Goal: Information Seeking & Learning: Check status

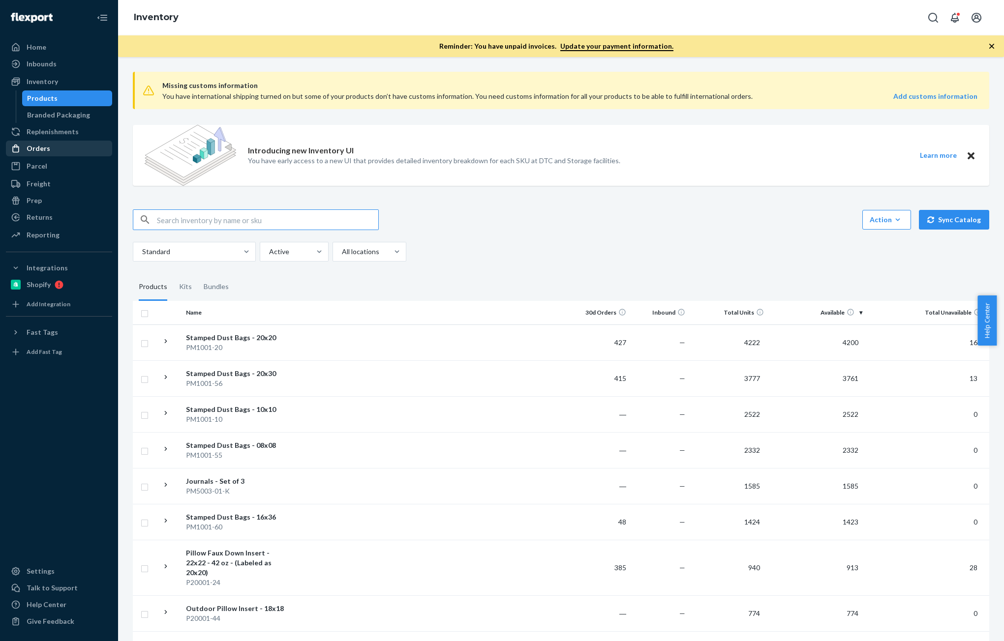
click at [29, 153] on div "Orders" at bounding box center [39, 149] width 24 height 10
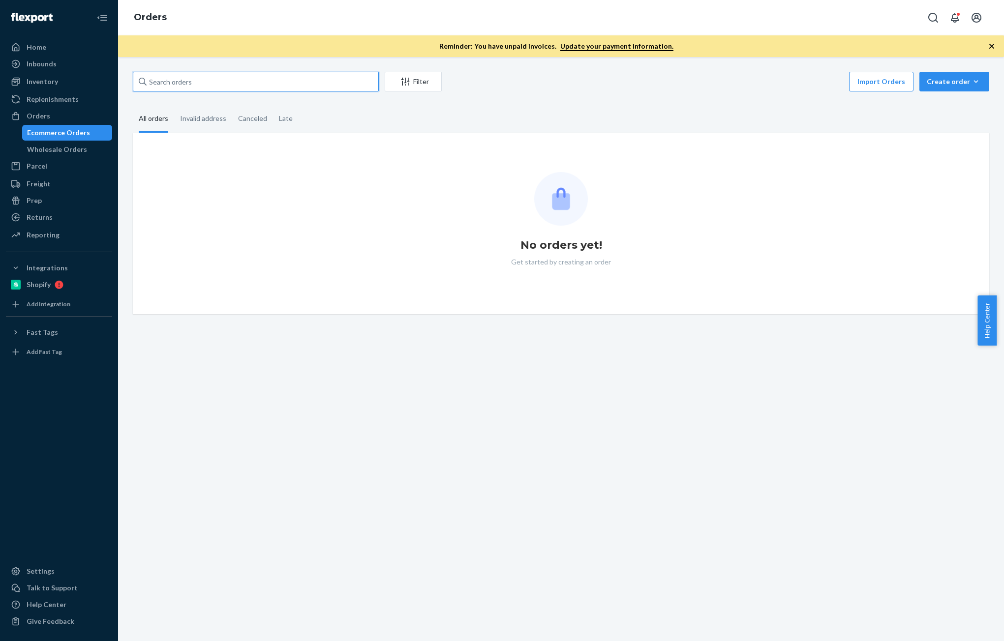
click at [200, 89] on input "text" at bounding box center [256, 82] width 246 height 20
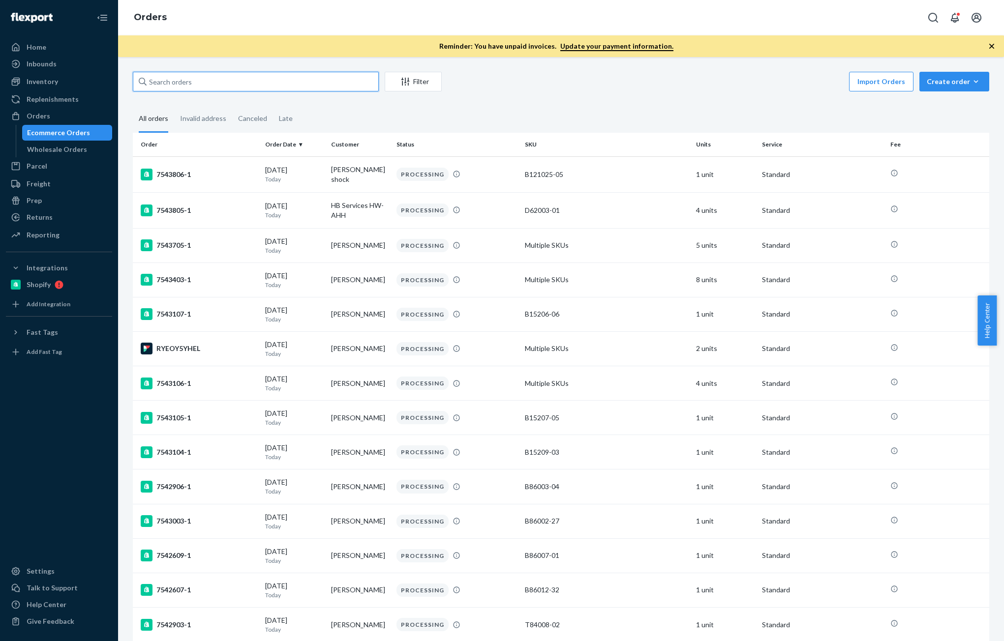
paste input "D12007-01"
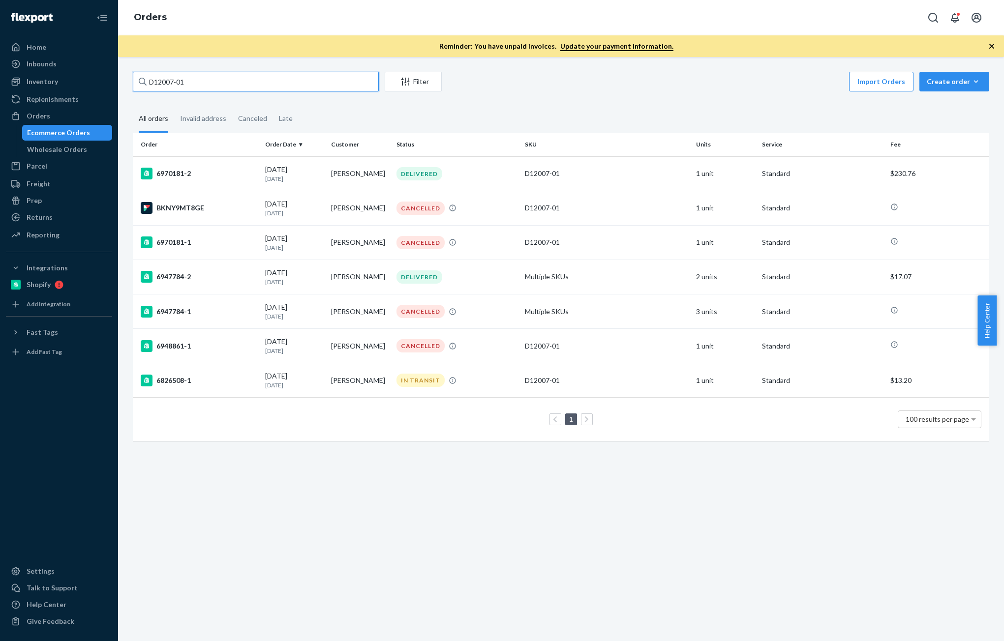
click at [270, 72] on input "D12007-01" at bounding box center [256, 82] width 246 height 20
paste input "53100-02-K"
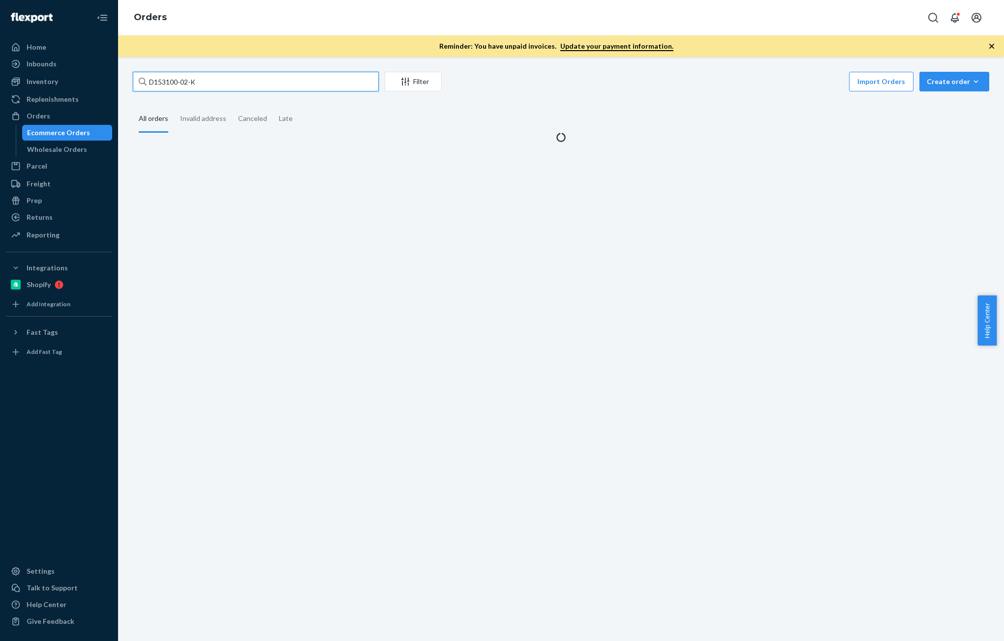
type input "D153100-02-K"
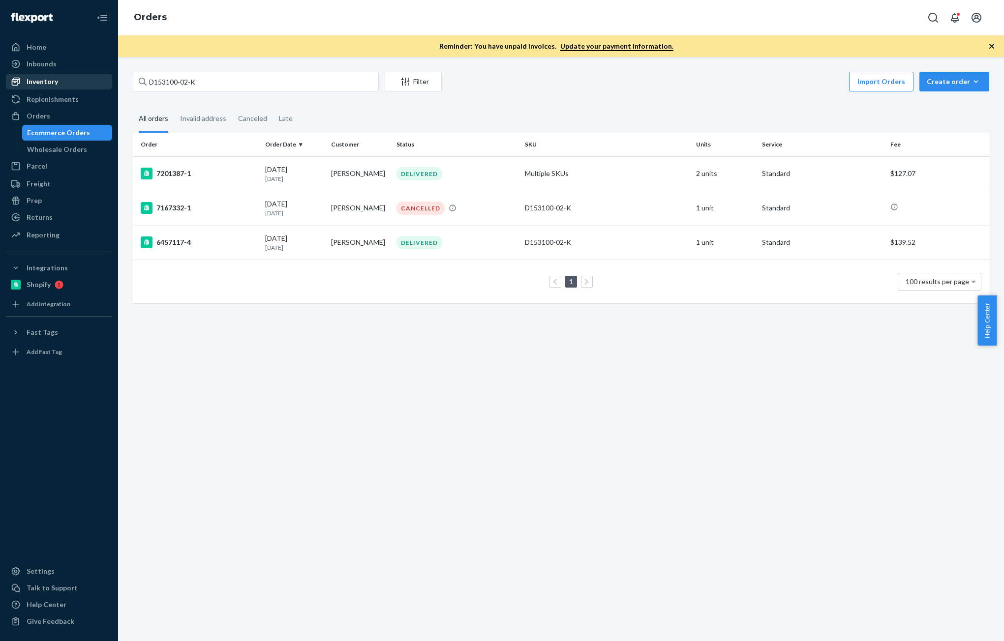
click at [51, 88] on div "Inventory" at bounding box center [59, 82] width 104 height 14
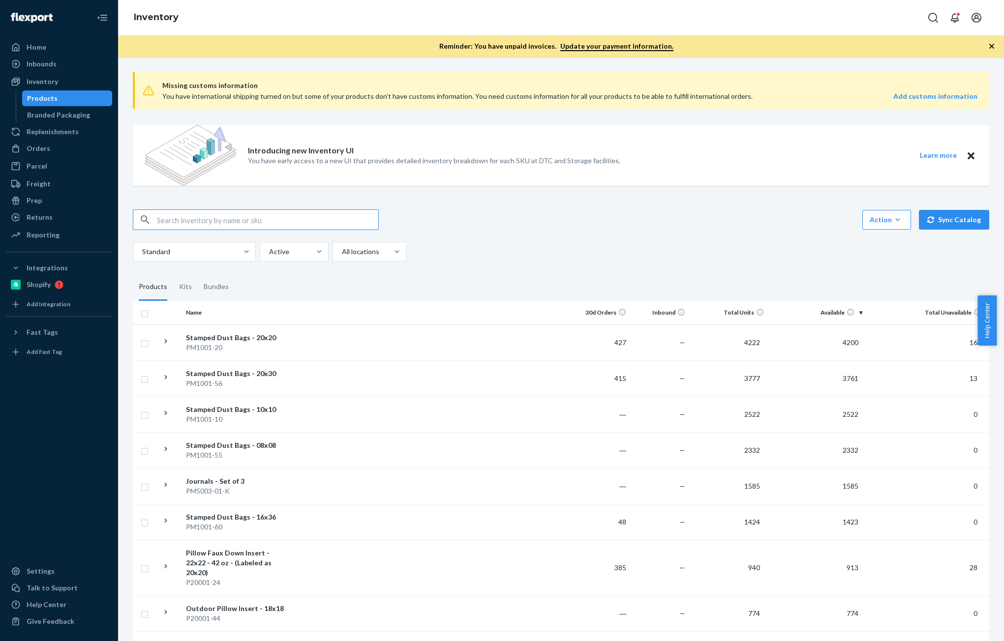
click at [262, 224] on input "text" at bounding box center [267, 220] width 221 height 20
paste input "D153100-02-K"
type input "D153100-02-K"
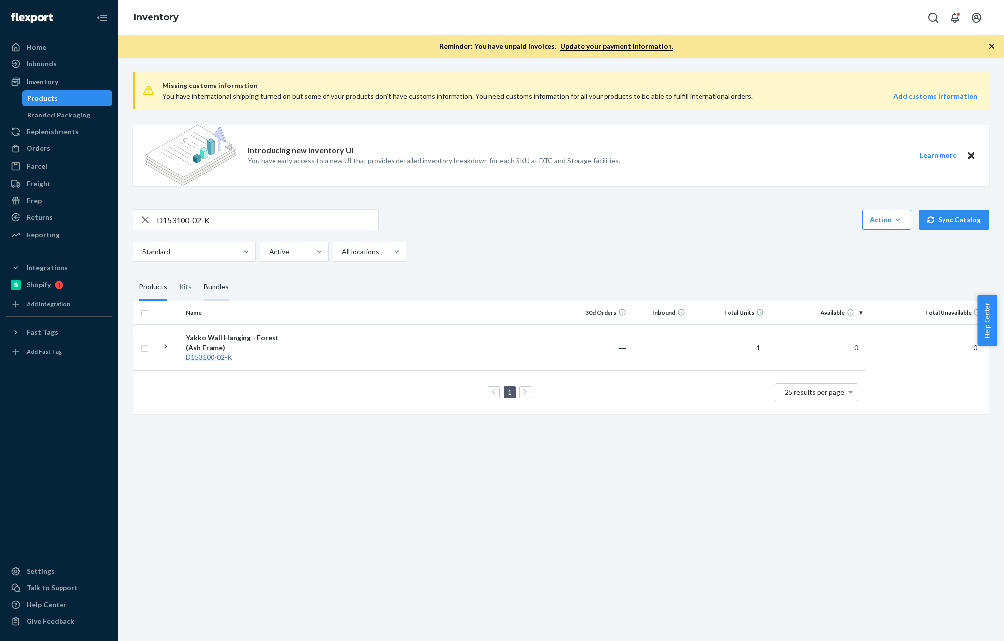
click at [220, 291] on div "Bundles" at bounding box center [216, 287] width 25 height 28
click at [198, 273] on input "Bundles" at bounding box center [198, 273] width 0 height 0
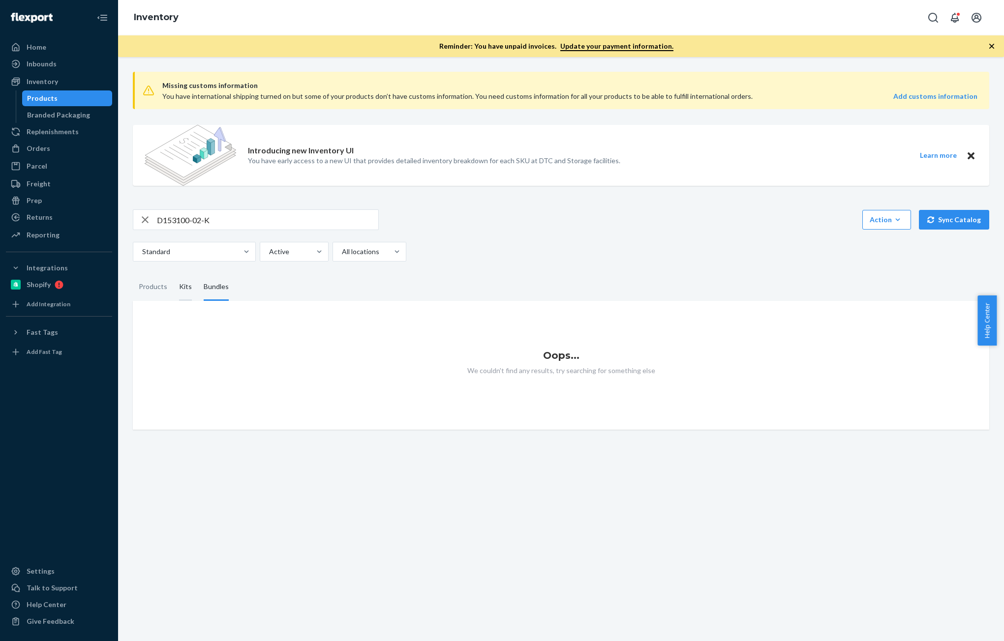
click at [195, 289] on div "Kits" at bounding box center [185, 287] width 25 height 28
click at [173, 273] on input "Kits" at bounding box center [173, 273] width 0 height 0
click at [159, 285] on div "Products" at bounding box center [153, 287] width 29 height 28
click at [133, 273] on input "Products" at bounding box center [133, 273] width 0 height 0
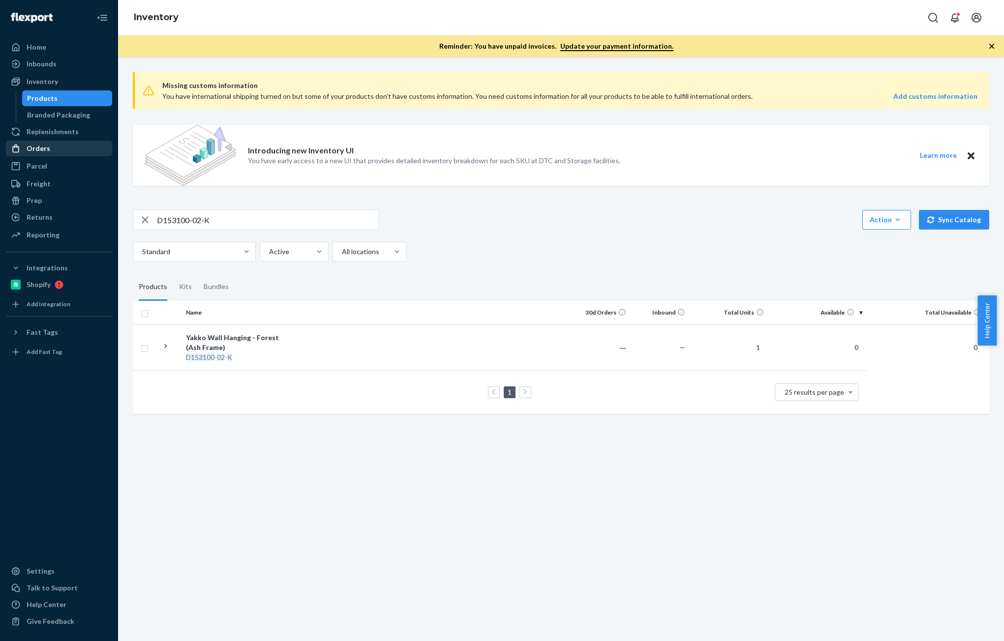
click at [64, 148] on div "Orders" at bounding box center [59, 149] width 104 height 14
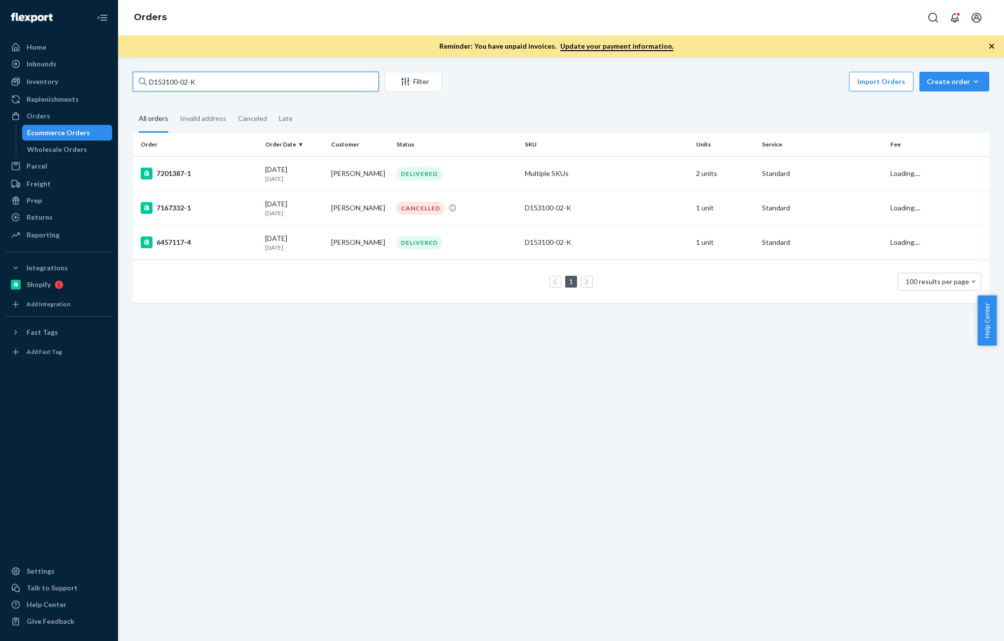
click at [207, 88] on input "D153100-02-K" at bounding box center [256, 82] width 246 height 20
paste input "Matthew Ciminero"
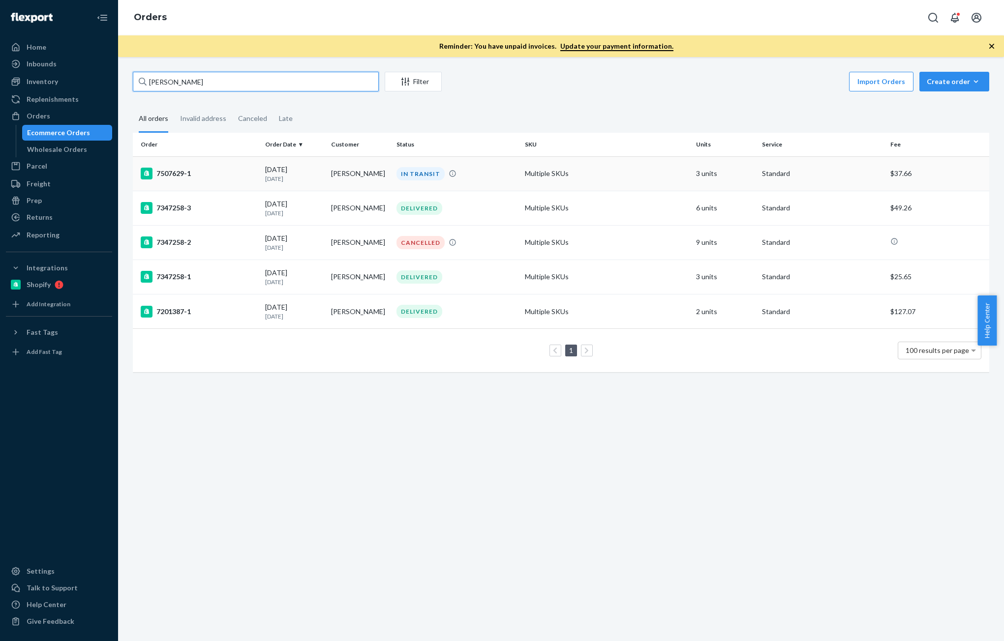
type input "Matthew Ciminero"
click at [321, 180] on p "5 days ago" at bounding box center [294, 179] width 58 height 8
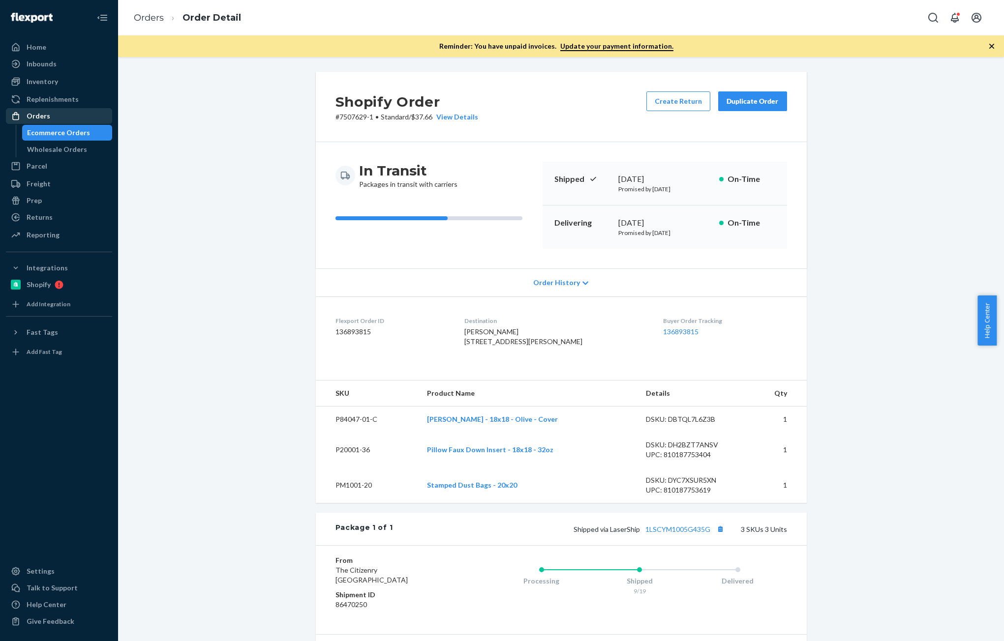
drag, startPoint x: 39, startPoint y: 117, endPoint x: 60, endPoint y: 121, distance: 21.7
click at [39, 117] on div "Orders" at bounding box center [39, 116] width 24 height 10
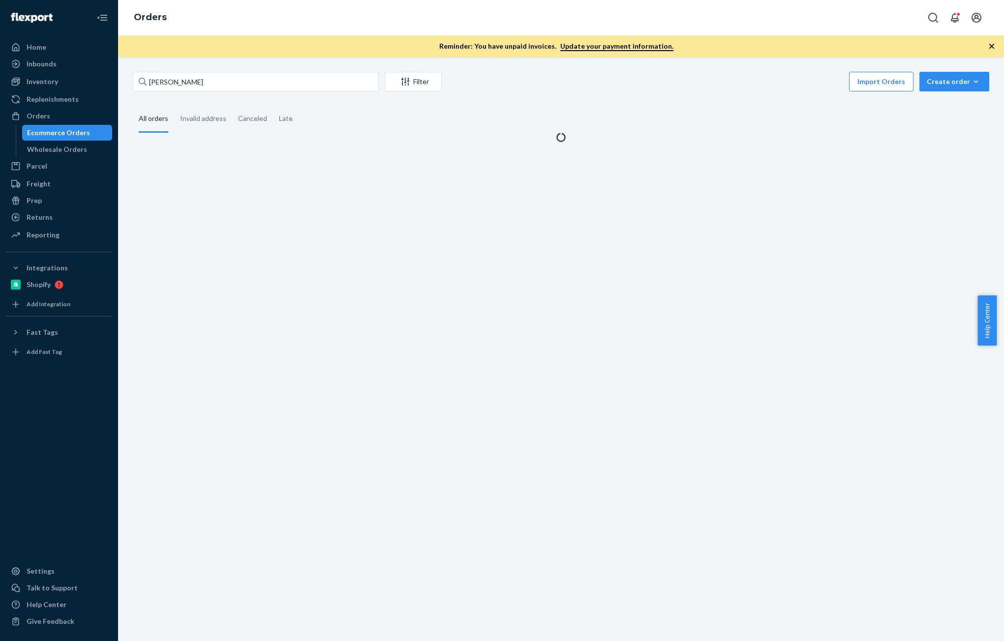
click at [34, 85] on div "Inventory" at bounding box center [42, 82] width 31 height 10
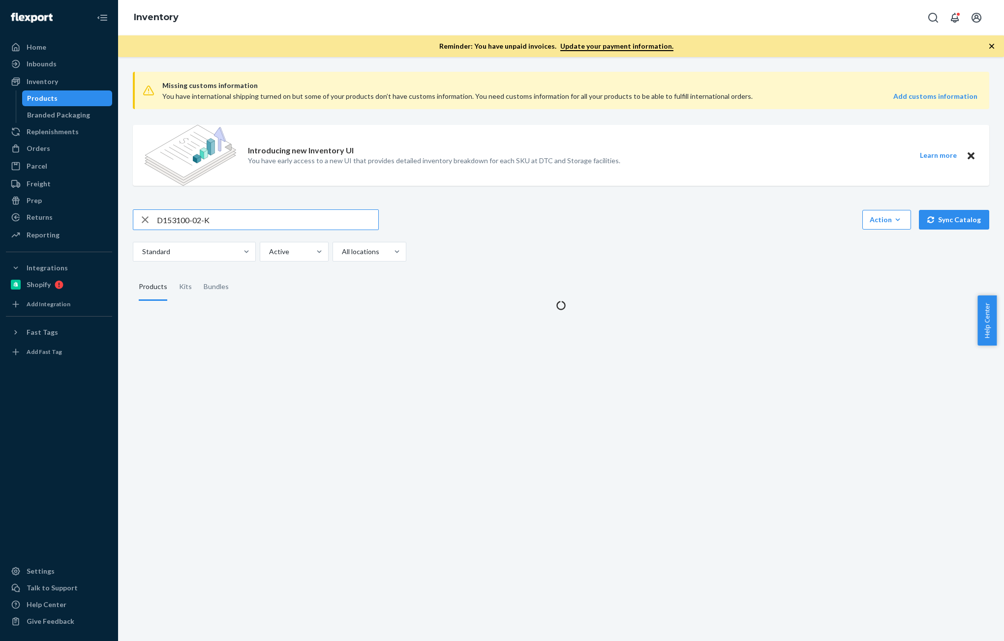
click at [233, 217] on input "D153100-02-K" at bounding box center [267, 220] width 221 height 20
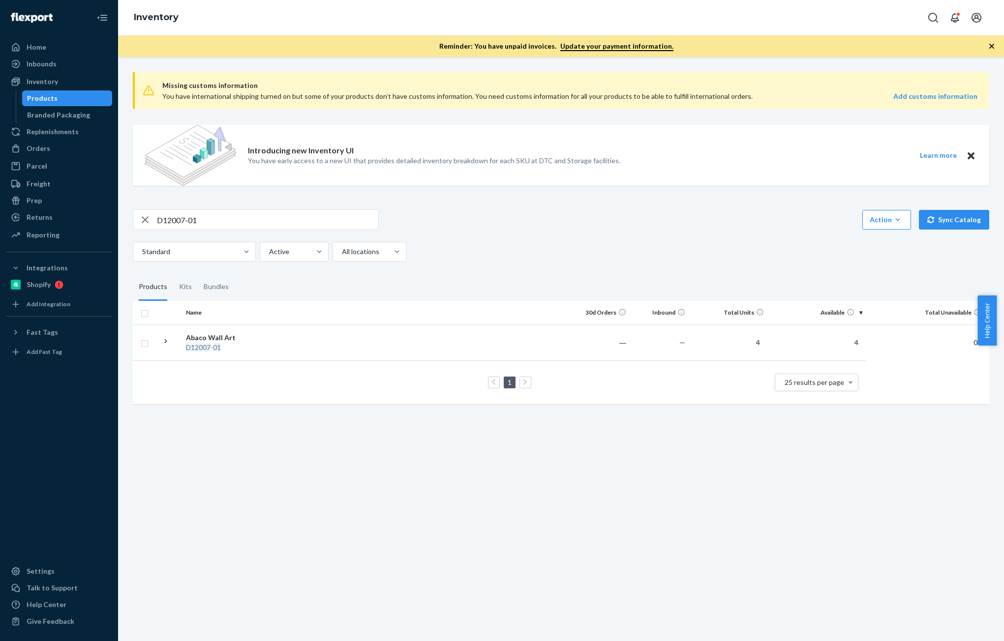
click at [202, 220] on input "D12007-01" at bounding box center [267, 220] width 221 height 20
paste input "R93006-02"
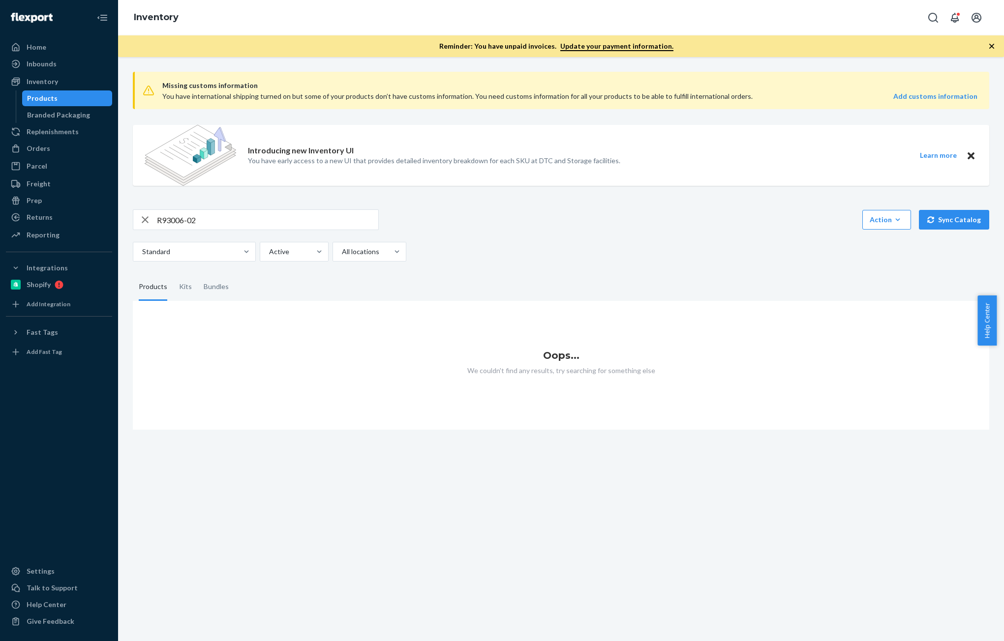
click at [219, 217] on input "R93006-02" at bounding box center [267, 220] width 221 height 20
click at [218, 213] on input "R93006-02" at bounding box center [267, 220] width 221 height 20
paste input "assi Handwoven Round Jute Area Rug"
drag, startPoint x: 300, startPoint y: 223, endPoint x: 219, endPoint y: 223, distance: 80.7
click at [219, 223] on input "Rassi Handwoven Round Jute Area Rug" at bounding box center [267, 220] width 221 height 20
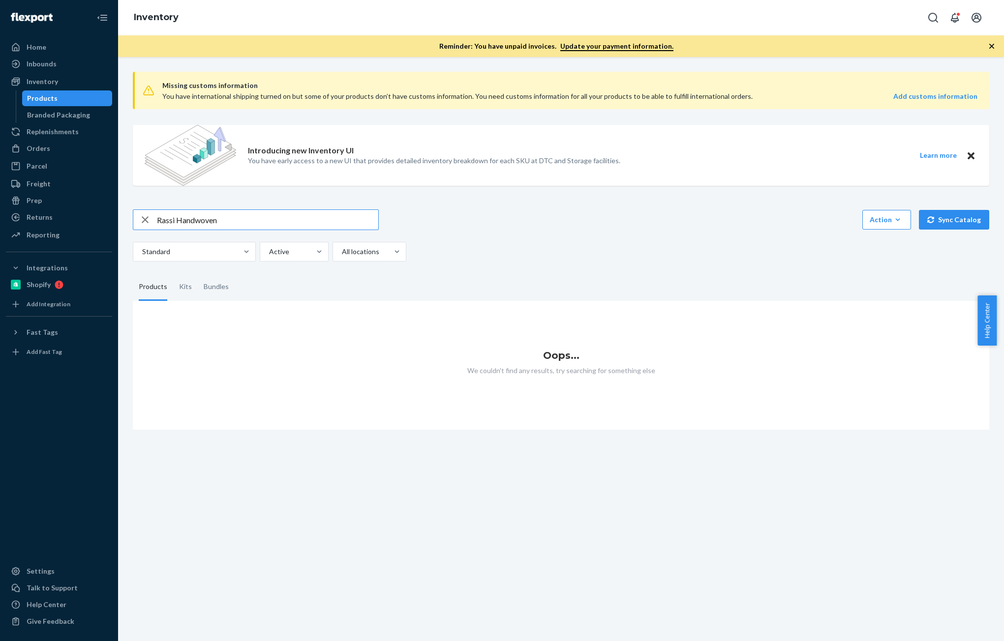
click at [215, 219] on input "Rassi Handwoven" at bounding box center [267, 220] width 221 height 20
click at [215, 219] on input "Rassi" at bounding box center [267, 220] width 221 height 20
click at [203, 227] on input "Rassi" at bounding box center [267, 220] width 221 height 20
type input "Rassi"
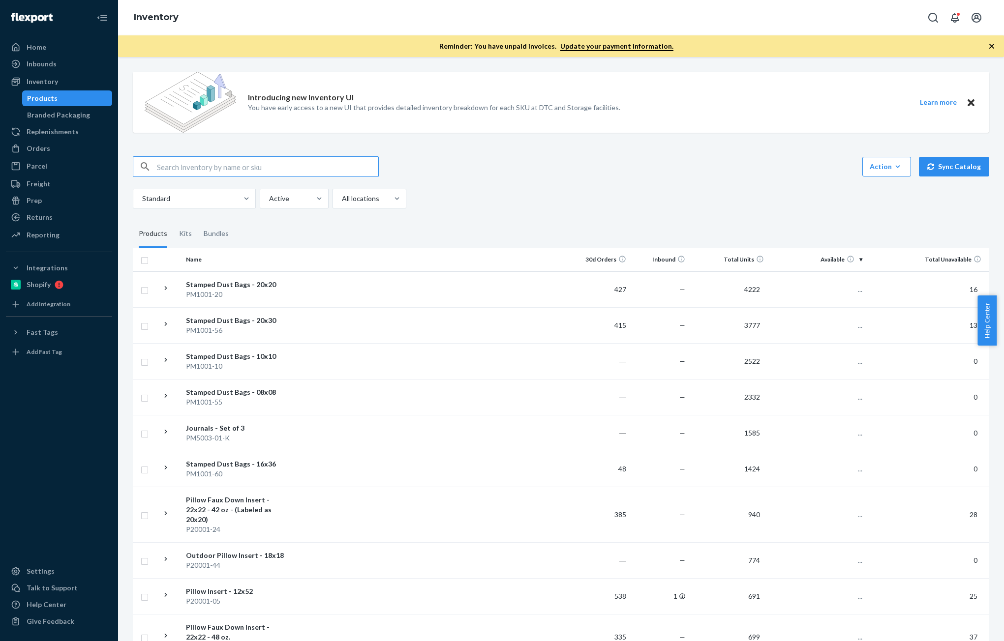
click at [248, 167] on input "text" at bounding box center [267, 167] width 221 height 20
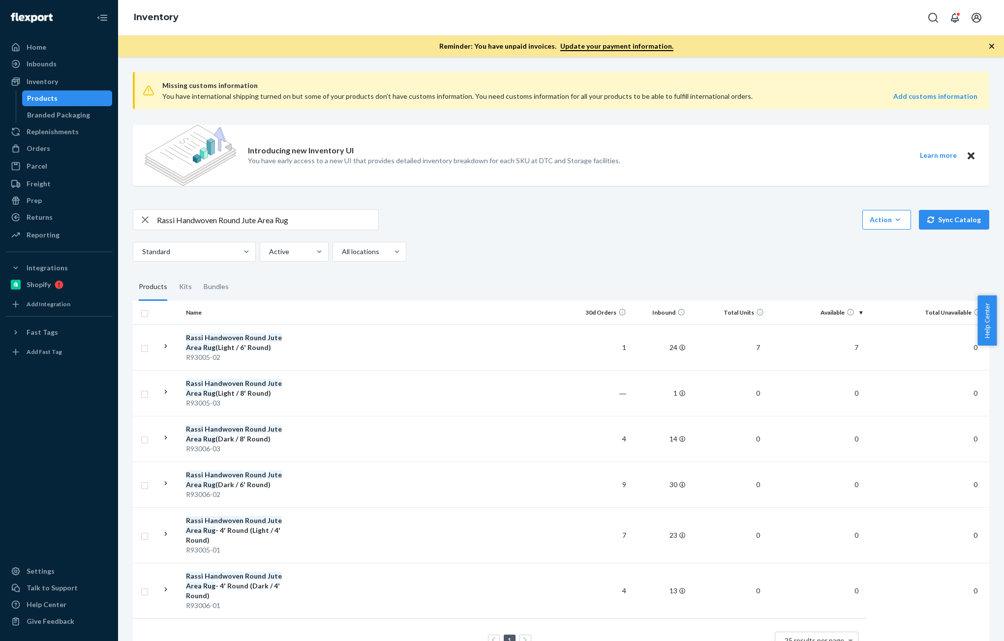
click at [251, 219] on input "Rassi Handwoven Round Jute Area Rug" at bounding box center [267, 220] width 221 height 20
paste input "93006-02"
type input "R93006-02"
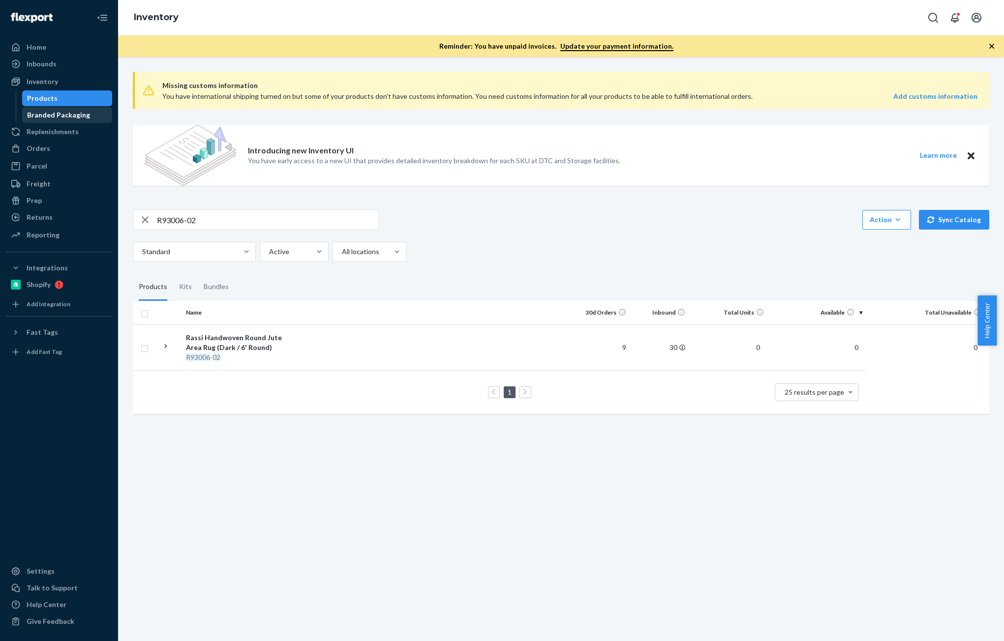
click at [51, 152] on div "Orders" at bounding box center [59, 149] width 104 height 14
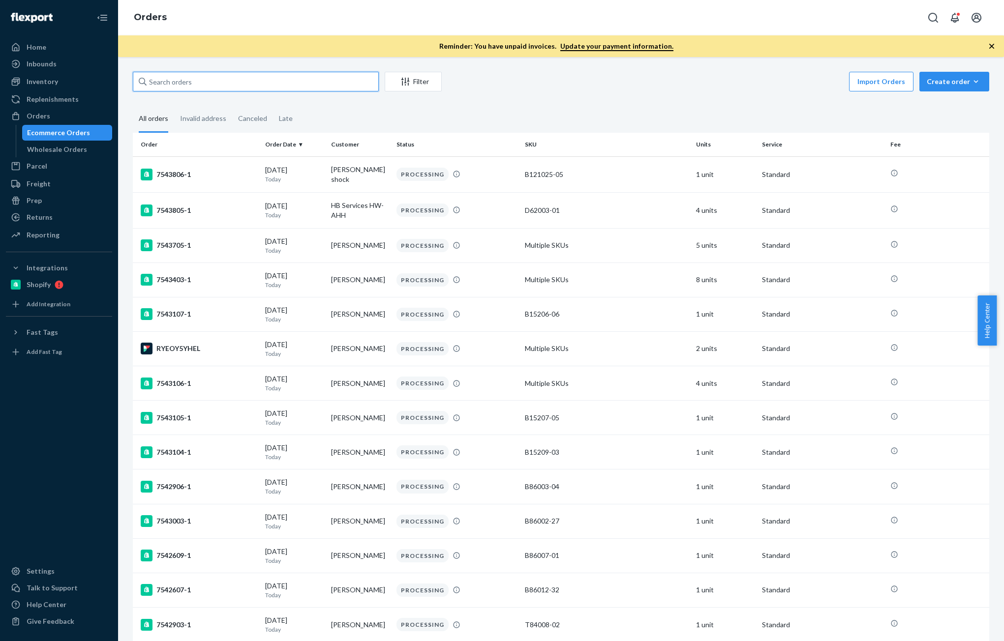
click at [271, 86] on input "text" at bounding box center [256, 82] width 246 height 20
paste input "[PERSON_NAME]"
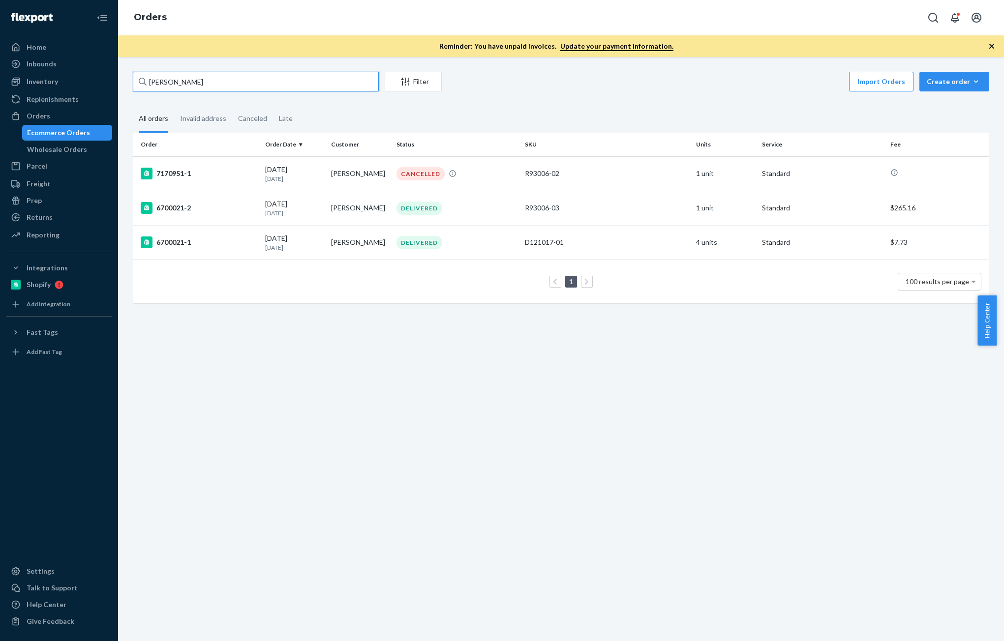
click at [271, 90] on input "[PERSON_NAME]" at bounding box center [256, 82] width 246 height 20
paste input "[PERSON_NAME]"
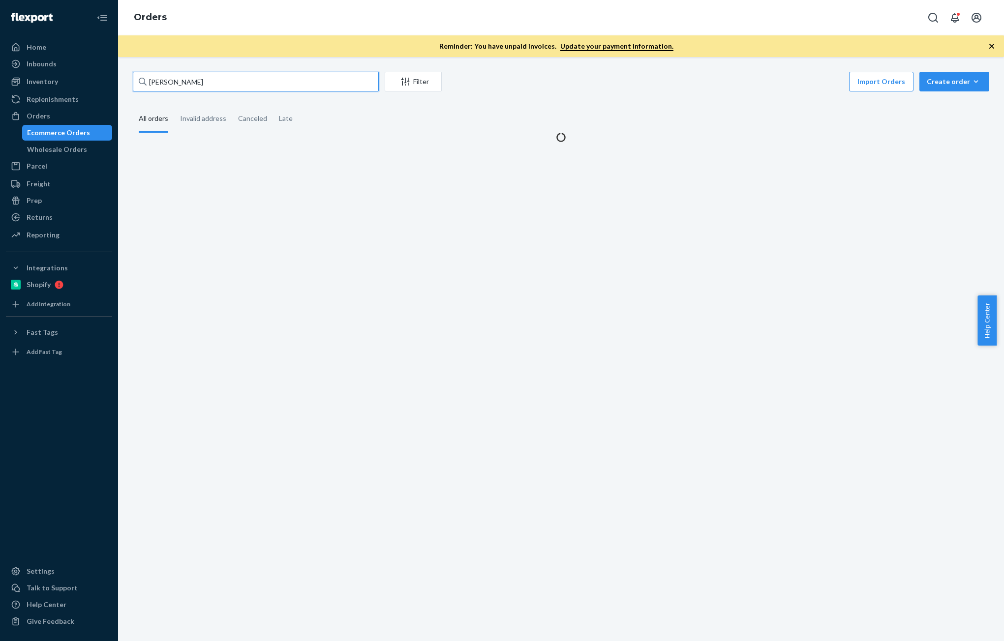
type input "[PERSON_NAME]"
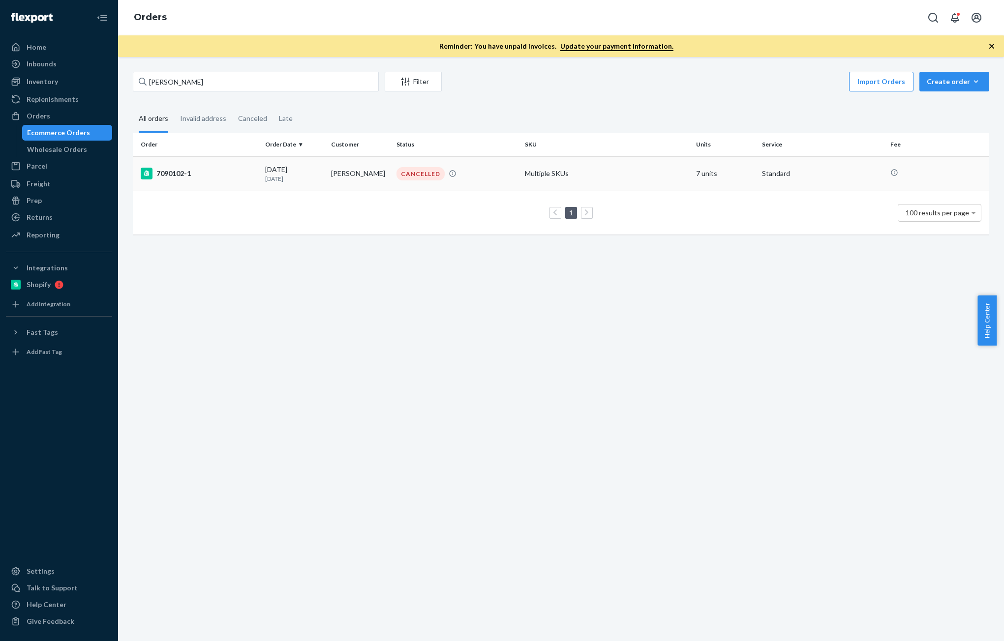
click at [236, 176] on div "7090102-1" at bounding box center [199, 174] width 117 height 12
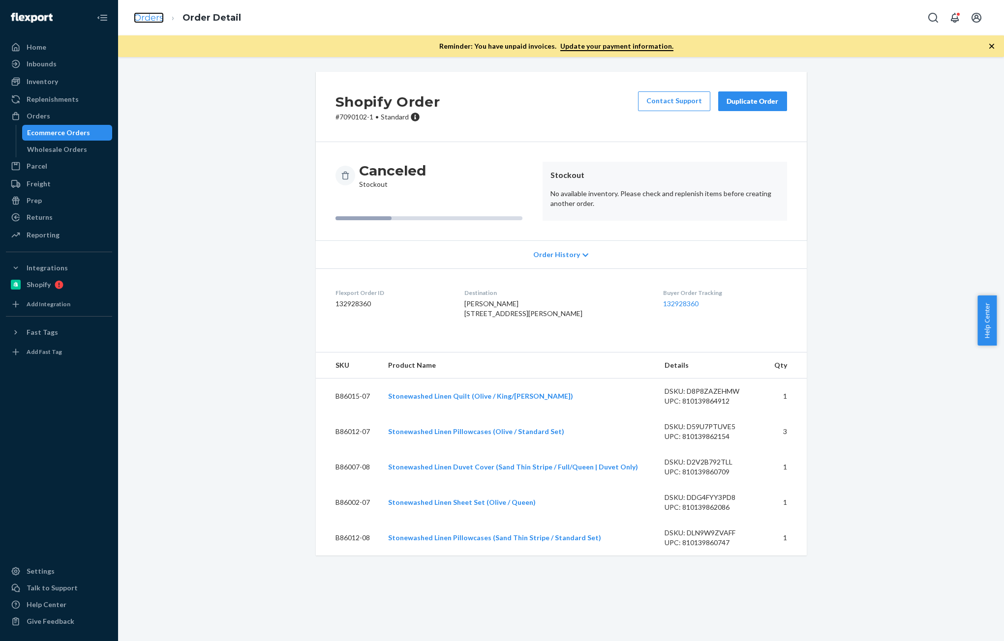
click at [141, 21] on link "Orders" at bounding box center [149, 17] width 30 height 11
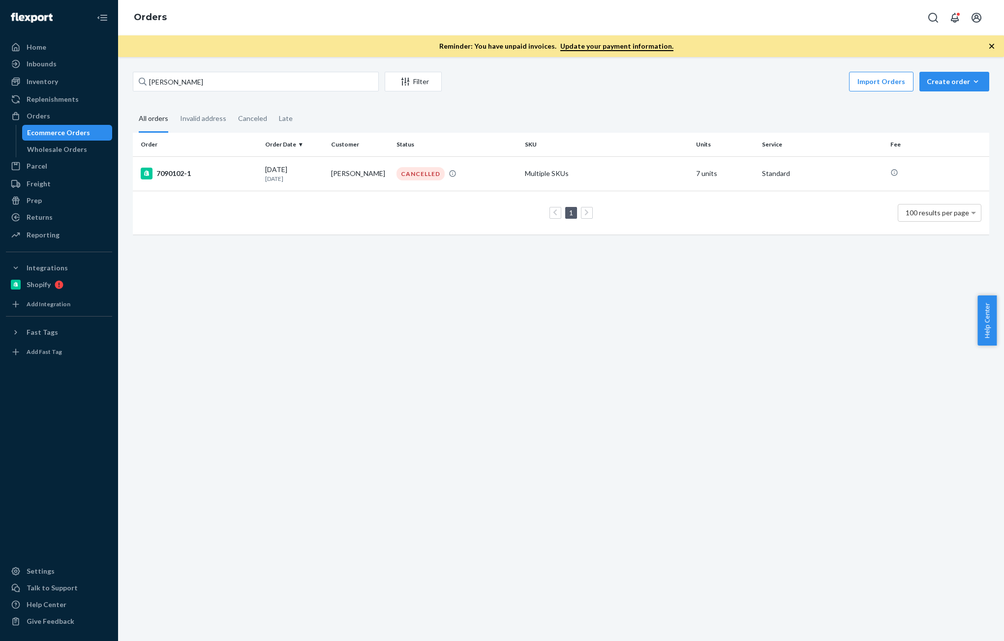
click at [59, 79] on div "Inventory" at bounding box center [59, 82] width 104 height 14
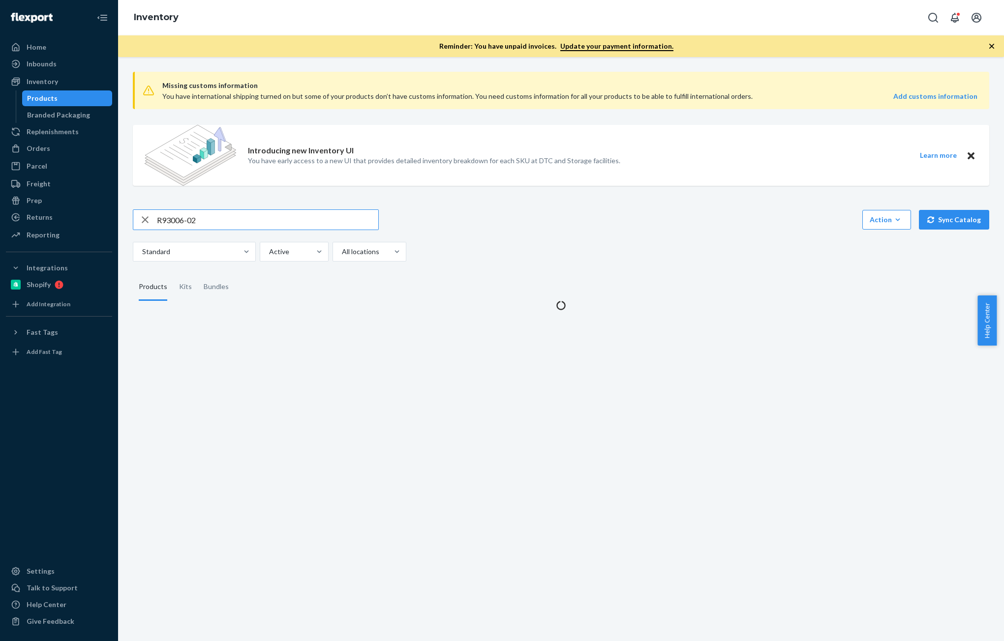
click at [211, 232] on div "R93006-02 Action Create product Create kit or bundle Bulk create products Bulk …" at bounding box center [561, 236] width 856 height 52
click at [211, 224] on input "R93006-02" at bounding box center [267, 220] width 221 height 20
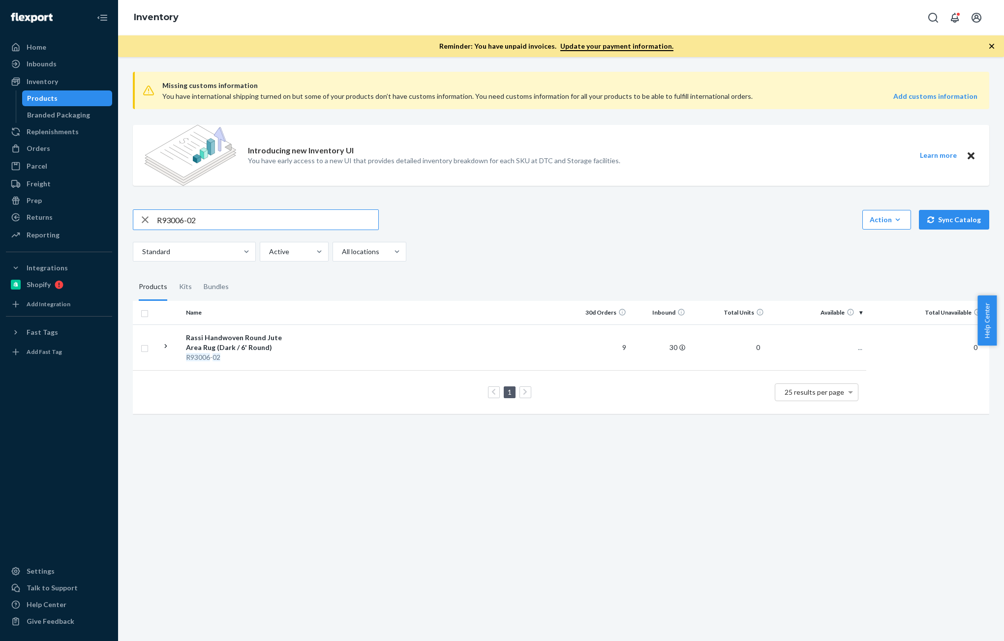
paste input "B86015-07"
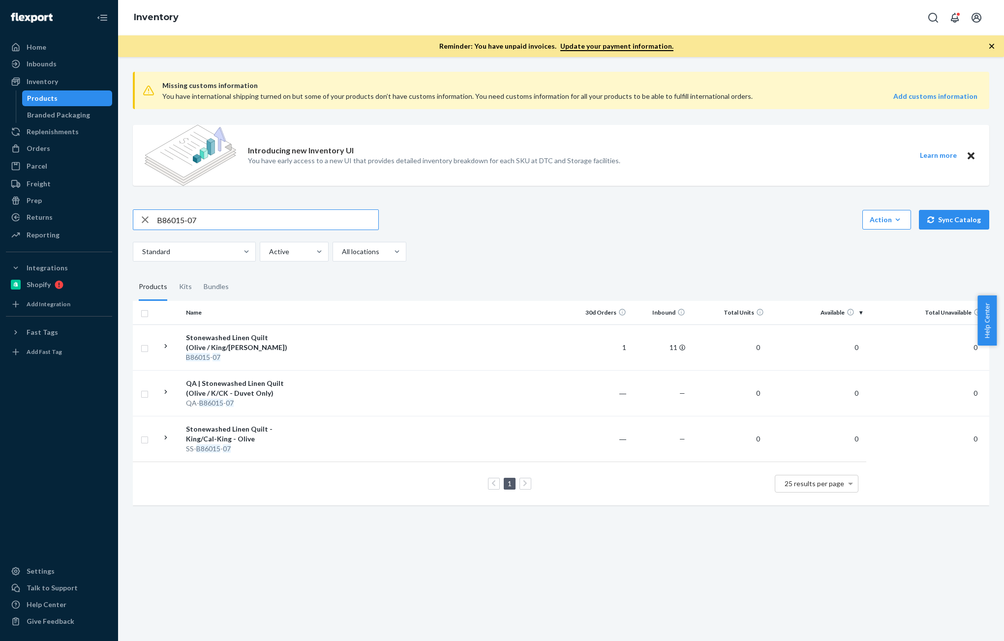
click at [263, 220] on input "B86015-07" at bounding box center [267, 220] width 221 height 20
paste input "2"
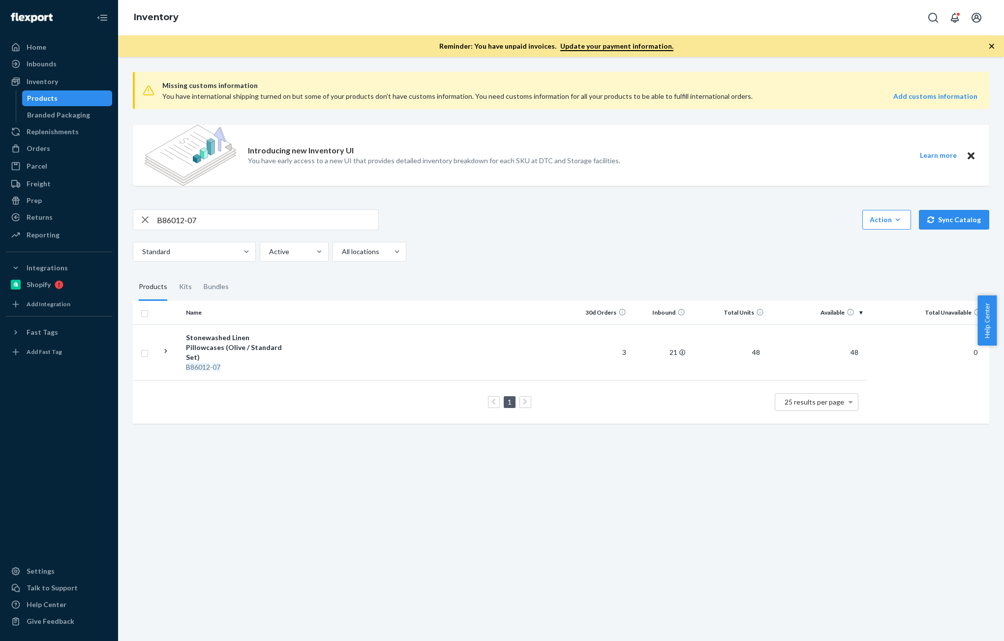
click at [290, 221] on input "B86012-07" at bounding box center [267, 220] width 221 height 20
paste input "B86101-13-K1"
paste input "text"
type input "B86101-13-K1"
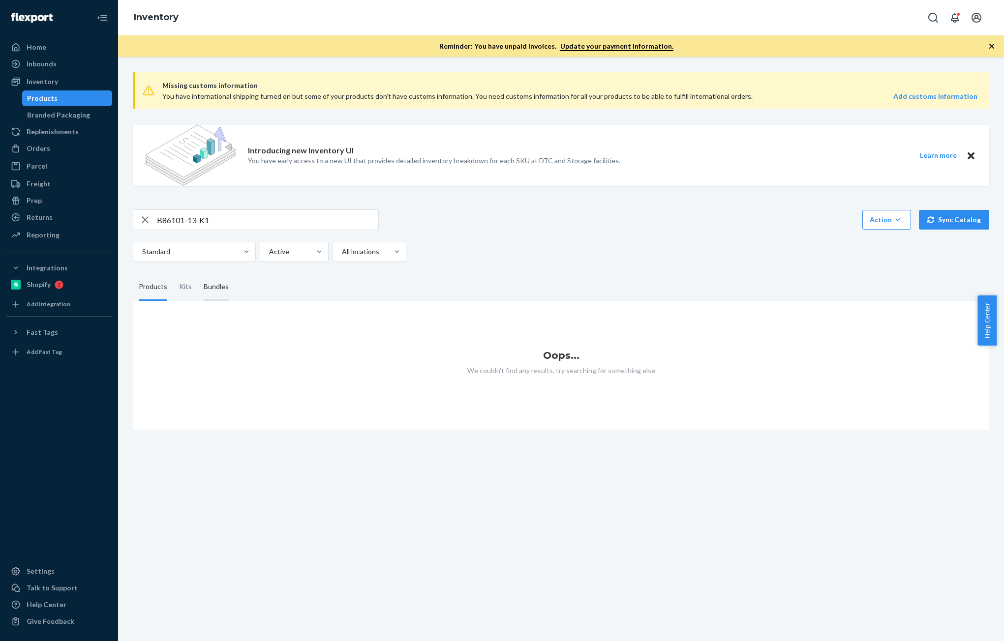
click at [224, 287] on div "Bundles" at bounding box center [216, 287] width 25 height 28
click at [198, 273] on input "Bundles" at bounding box center [198, 273] width 0 height 0
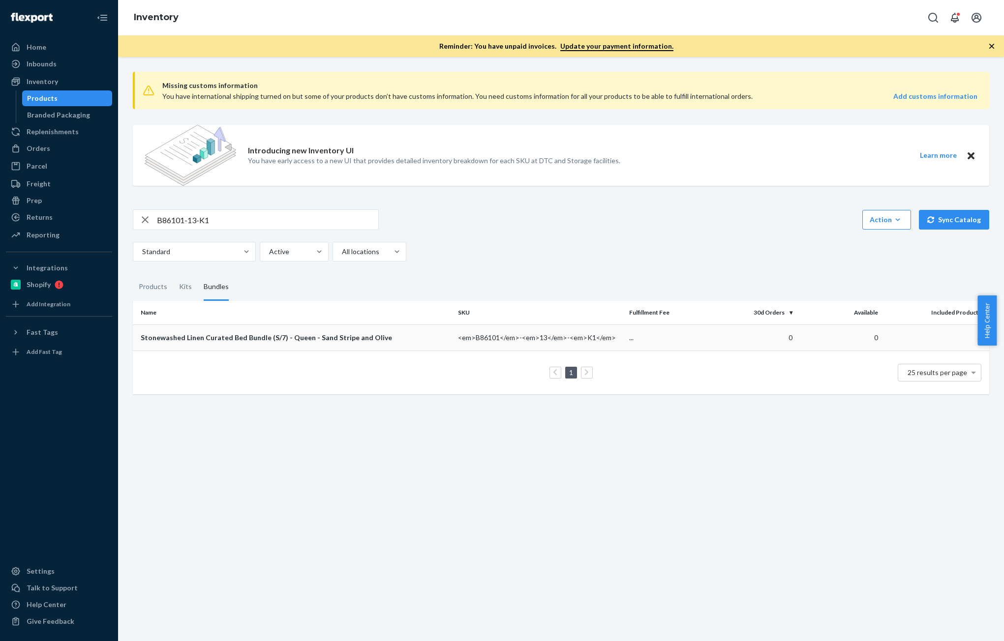
click at [346, 344] on td "Stonewashed Linen Curated Bed Bundle (S/7) - Queen - Sand Stripe and Olive" at bounding box center [293, 338] width 321 height 26
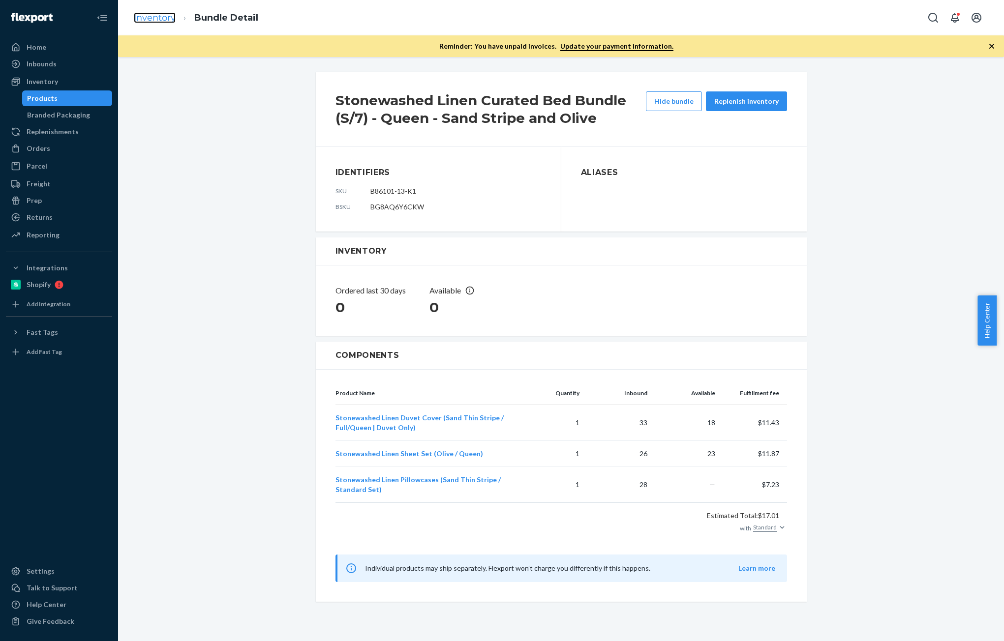
click at [148, 19] on link "Inventory" at bounding box center [155, 17] width 42 height 11
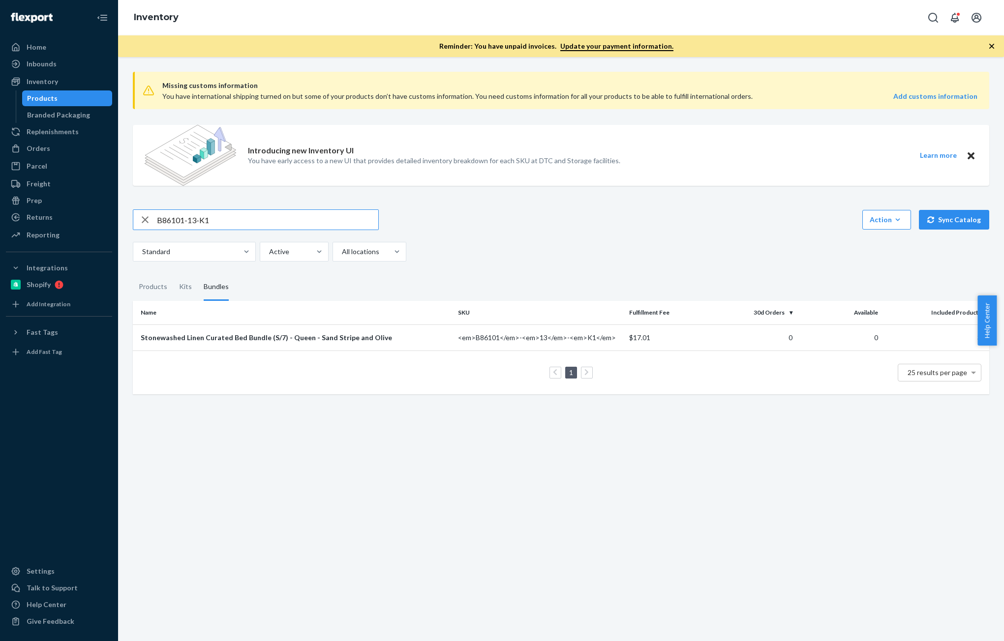
click at [221, 219] on input "B86101-13-K1" at bounding box center [267, 220] width 221 height 20
paste input "012-07"
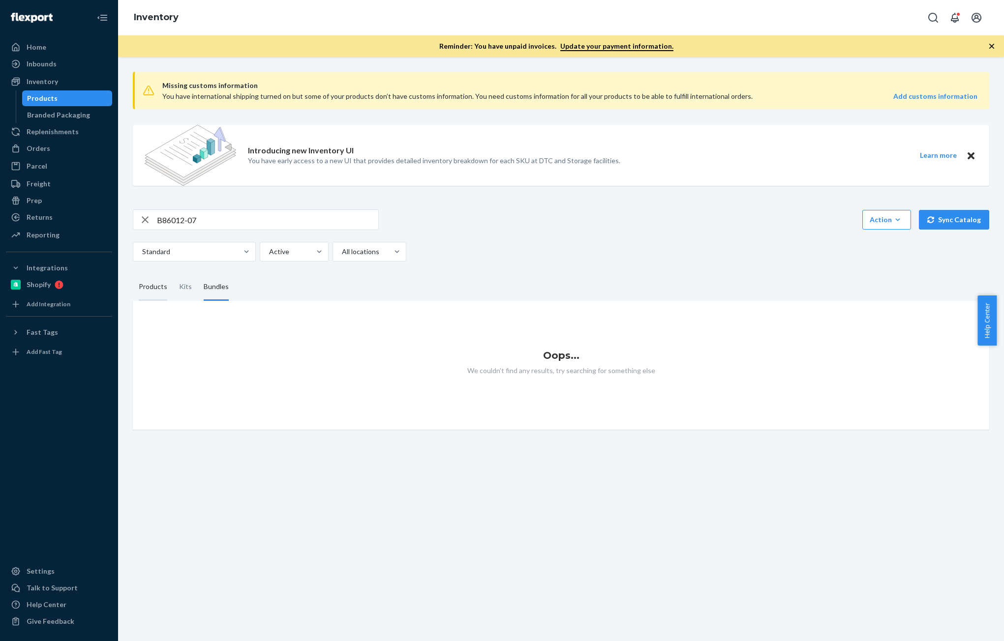
click at [148, 292] on div "Products" at bounding box center [153, 287] width 29 height 28
click at [133, 273] on input "Products" at bounding box center [133, 273] width 0 height 0
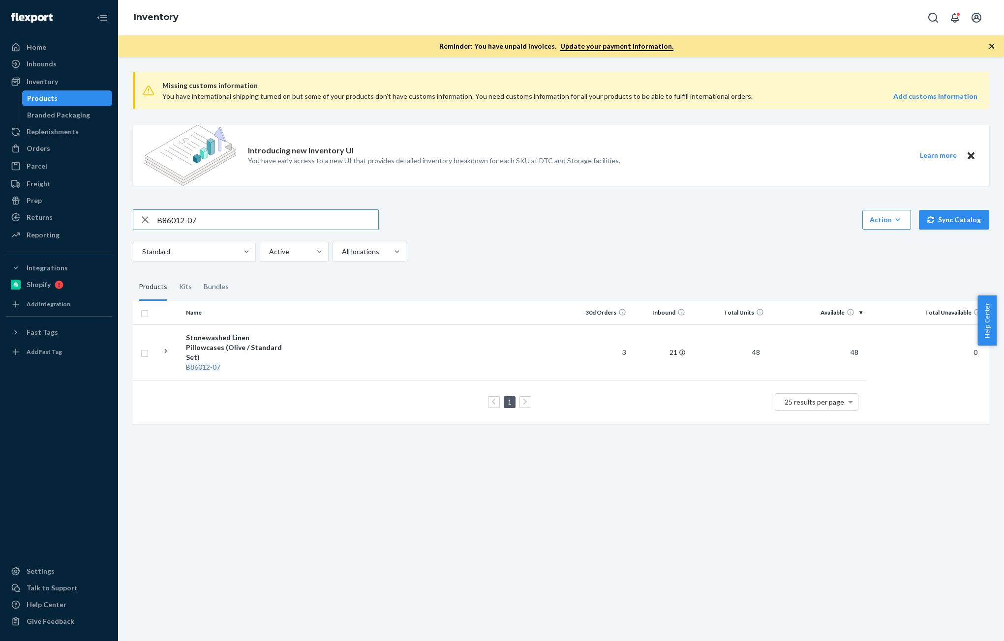
click at [254, 220] on input "B86012-07" at bounding box center [267, 220] width 221 height 20
paste input "5"
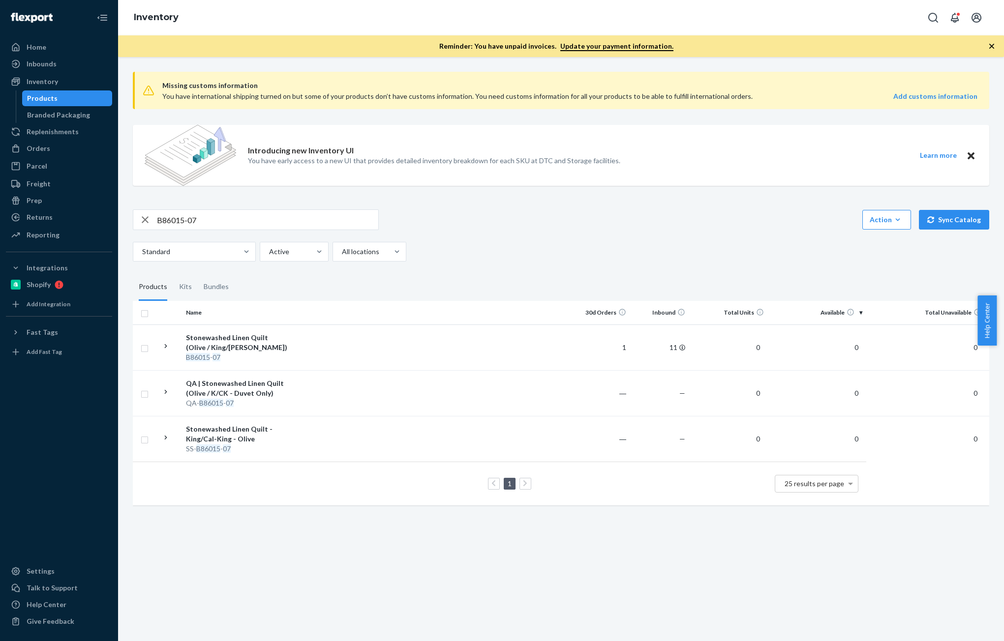
click at [226, 220] on input "B86015-07" at bounding box center [267, 220] width 221 height 20
paste input "02-06"
type input "B86002-06"
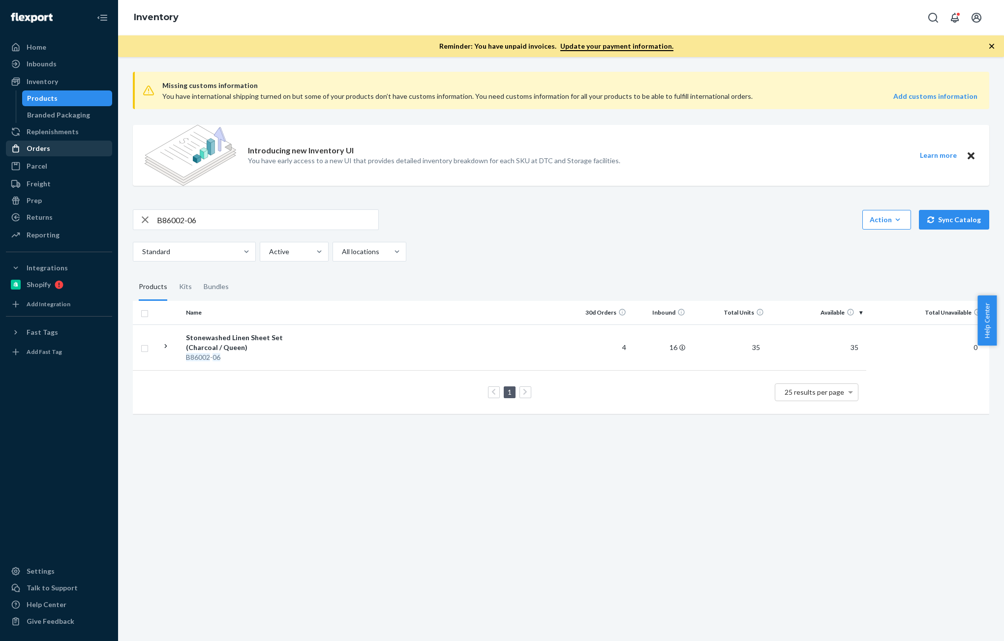
click at [57, 146] on div "Orders" at bounding box center [59, 149] width 104 height 14
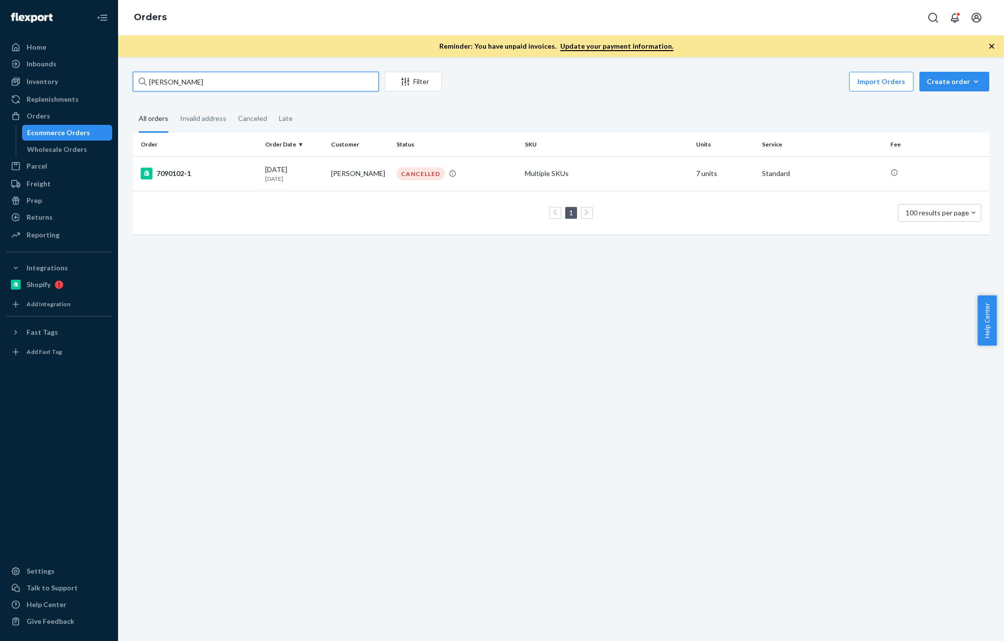
click at [201, 81] on input "[PERSON_NAME]" at bounding box center [256, 82] width 246 height 20
paste input "[PERSON_NAME]"
type input "[PERSON_NAME]"
click at [311, 85] on input "[PERSON_NAME]" at bounding box center [256, 82] width 246 height 20
click at [302, 170] on div "[DATE] [DATE]" at bounding box center [294, 174] width 58 height 18
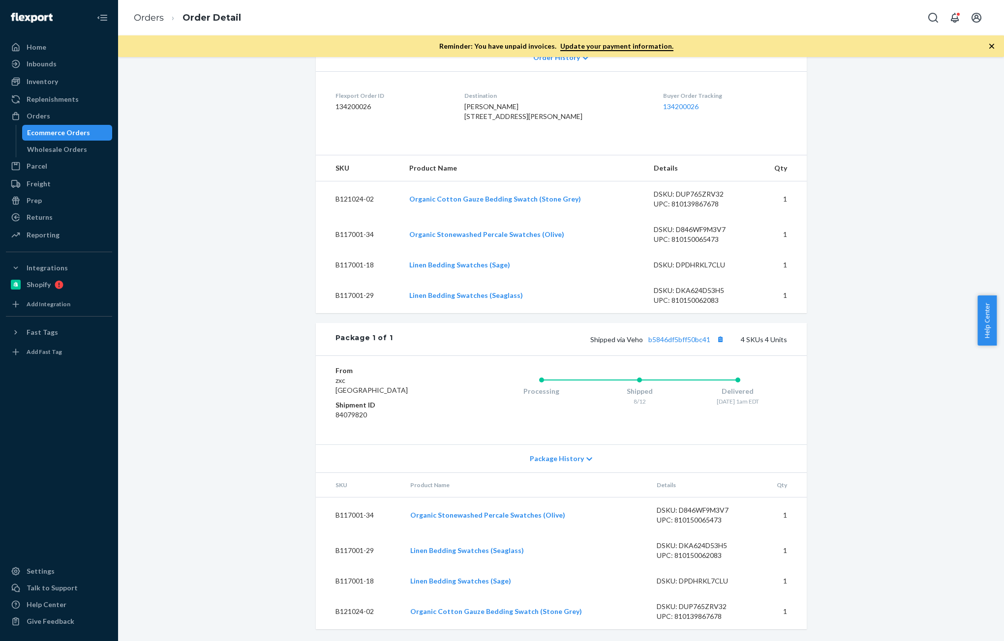
scroll to position [245, 0]
drag, startPoint x: 235, startPoint y: 297, endPoint x: 233, endPoint y: 257, distance: 39.4
click at [235, 297] on div "Shopify Order # 7222821-1 • Standard / $8.10 View Details Create Return Duplica…" at bounding box center [560, 244] width 871 height 795
click at [36, 118] on div "Orders" at bounding box center [39, 116] width 24 height 10
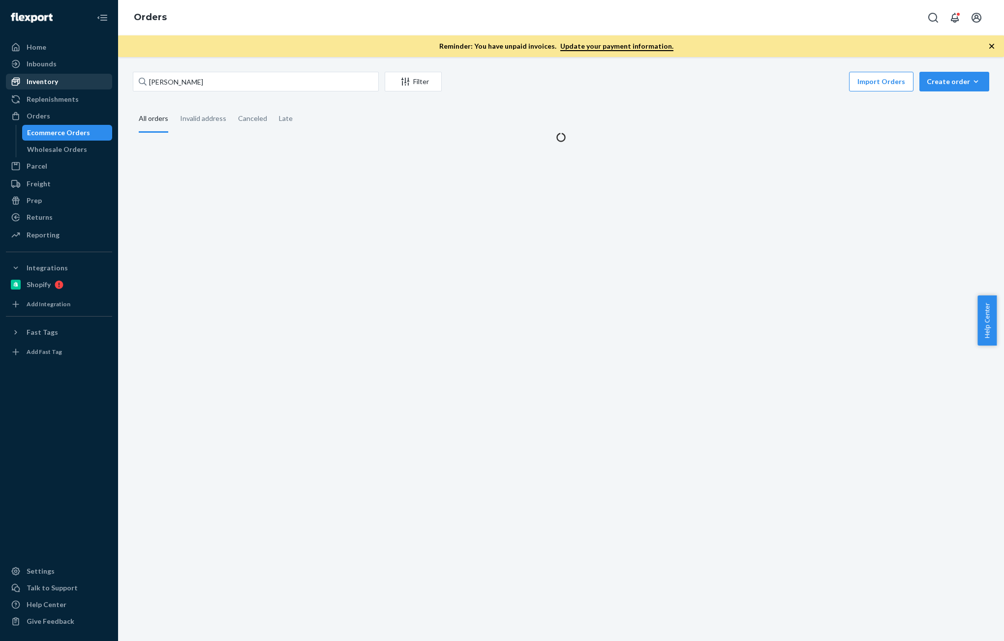
click at [43, 84] on div "Inventory" at bounding box center [42, 82] width 31 height 10
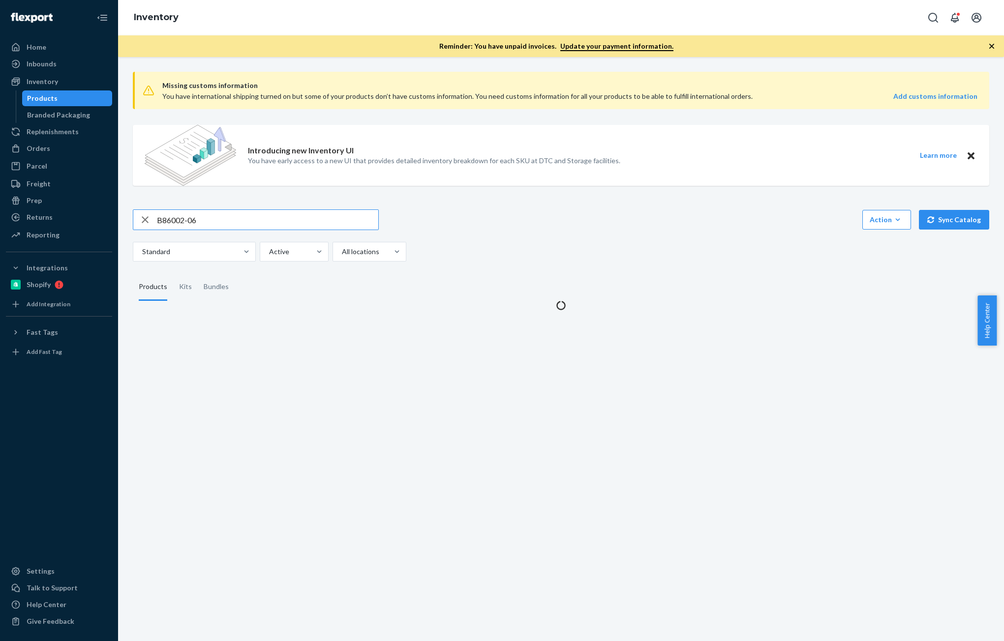
click at [244, 218] on input "B86002-06" at bounding box center [267, 220] width 221 height 20
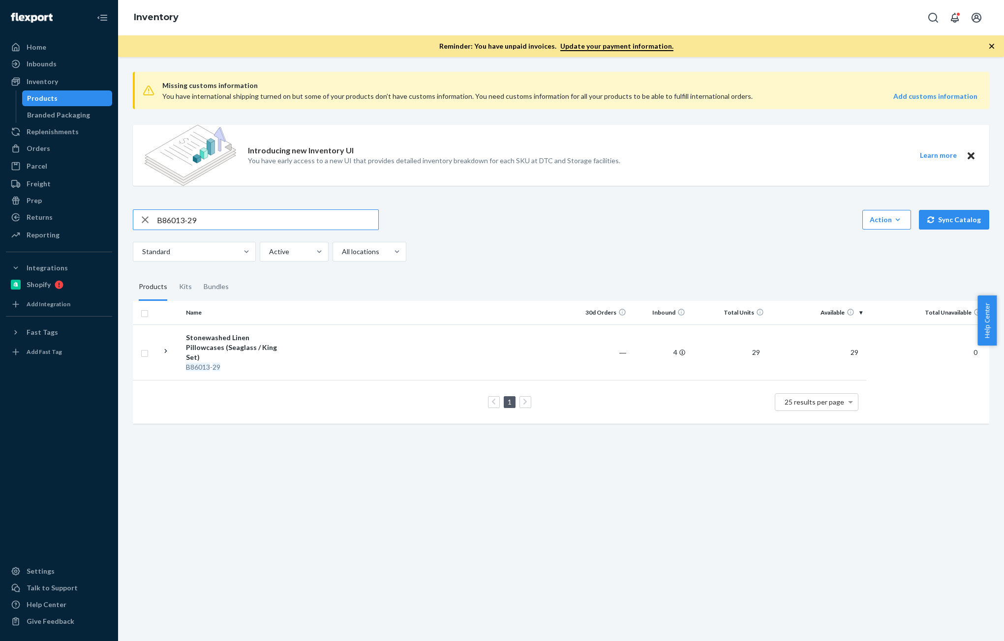
click at [194, 219] on input "B86013-29" at bounding box center [267, 220] width 221 height 20
paste input "5"
type input "B86015-29"
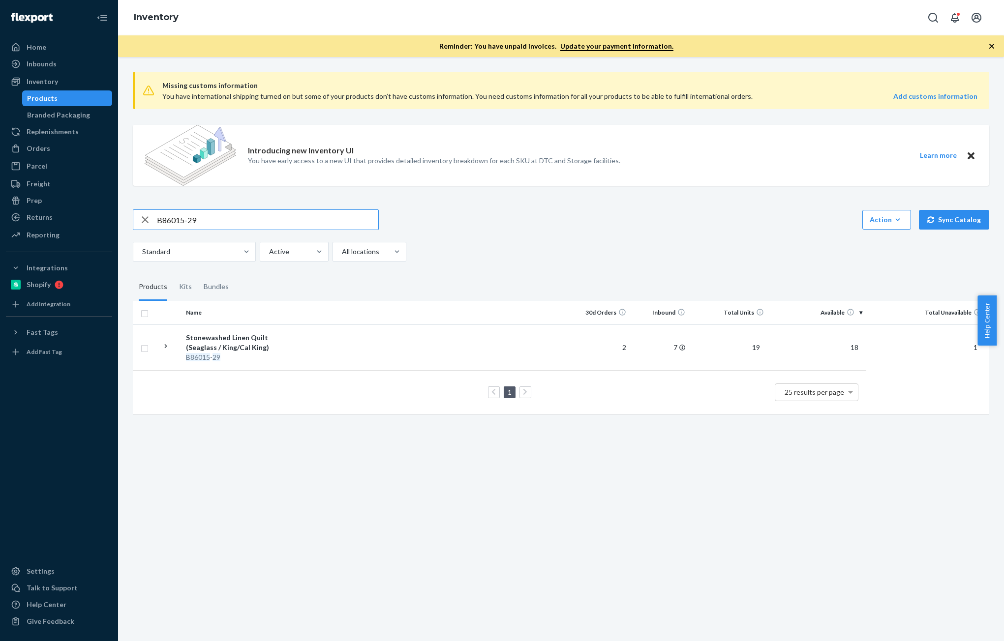
click at [206, 218] on input "B86015-29" at bounding box center [267, 220] width 221 height 20
drag, startPoint x: 45, startPoint y: 143, endPoint x: 164, endPoint y: 191, distance: 128.1
click at [45, 143] on div "Orders" at bounding box center [59, 149] width 104 height 14
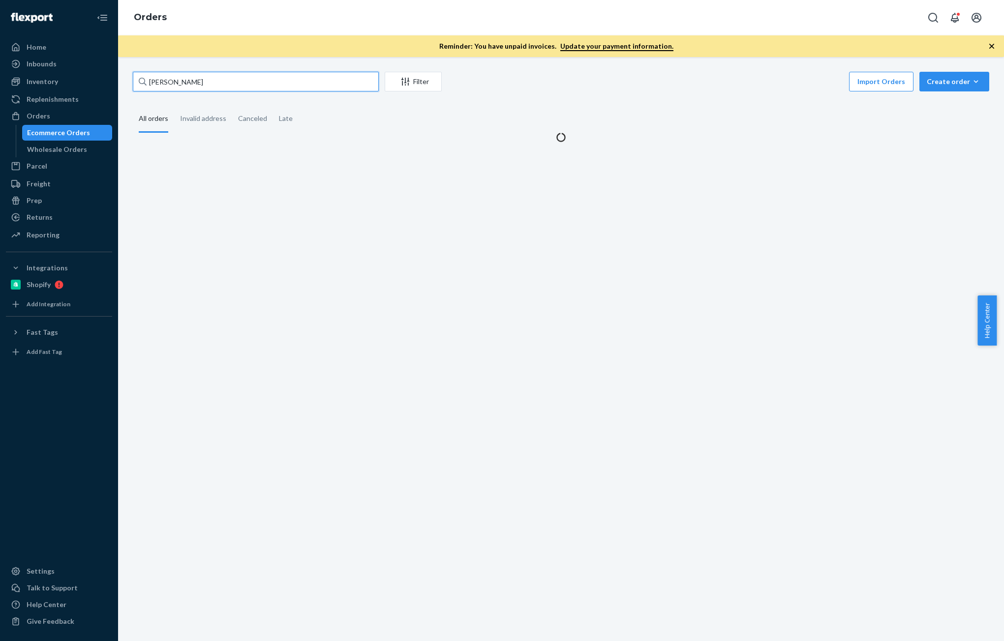
click at [228, 82] on input "[PERSON_NAME]" at bounding box center [256, 82] width 246 height 20
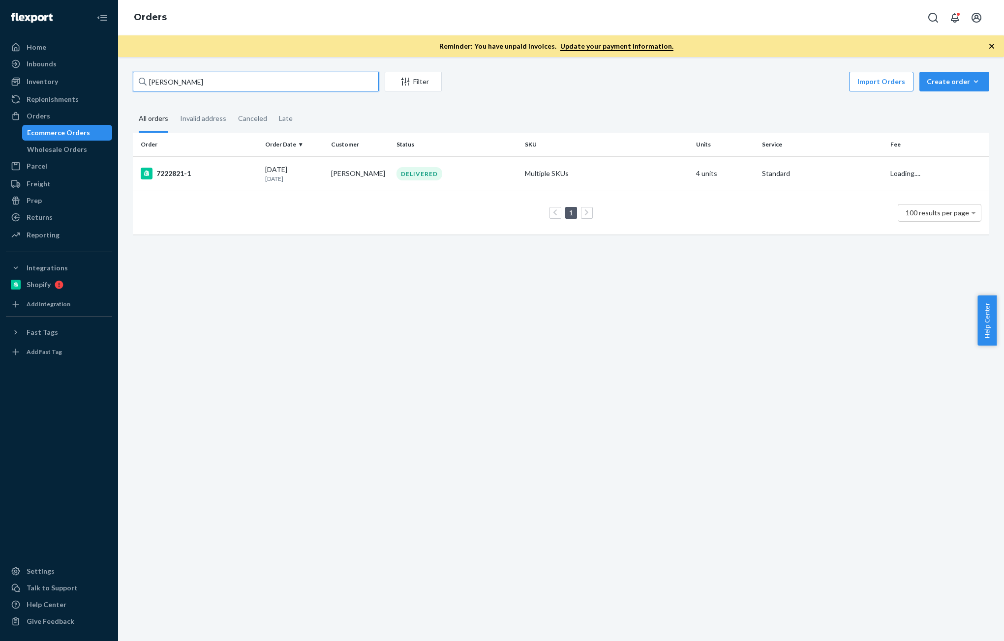
paste input "[PERSON_NAME]"
type input "[PERSON_NAME]"
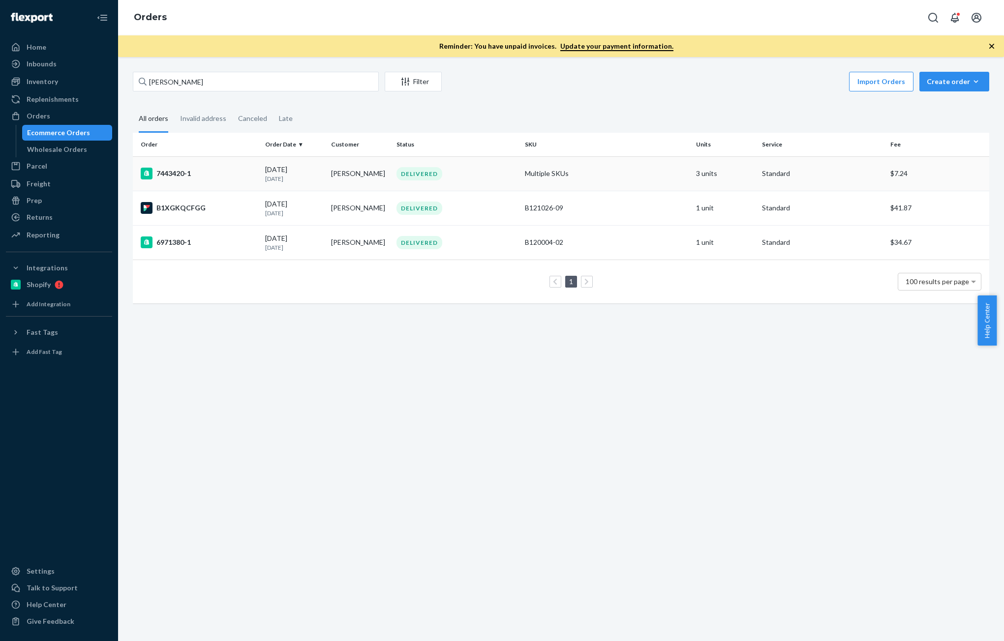
click at [540, 169] on td "Multiple SKUs" at bounding box center [606, 173] width 171 height 34
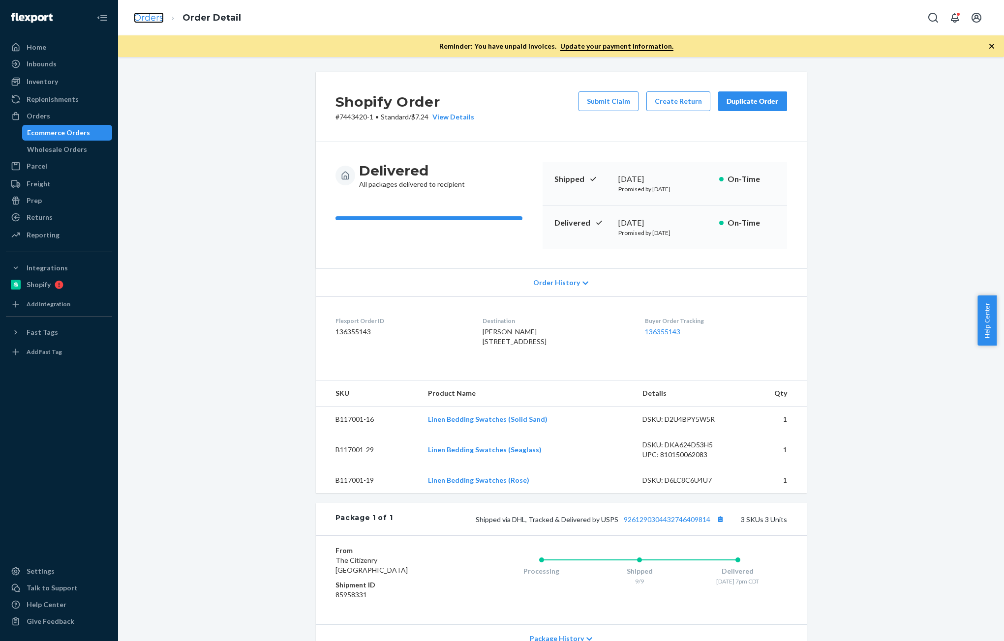
click at [136, 19] on link "Orders" at bounding box center [149, 17] width 30 height 11
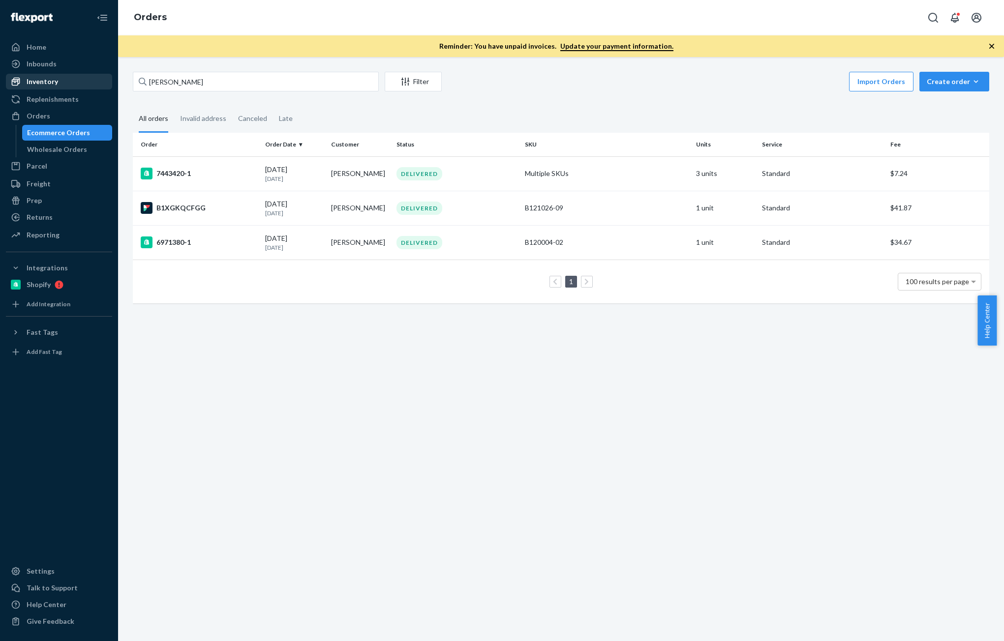
click at [43, 87] on div "Inventory" at bounding box center [59, 82] width 104 height 14
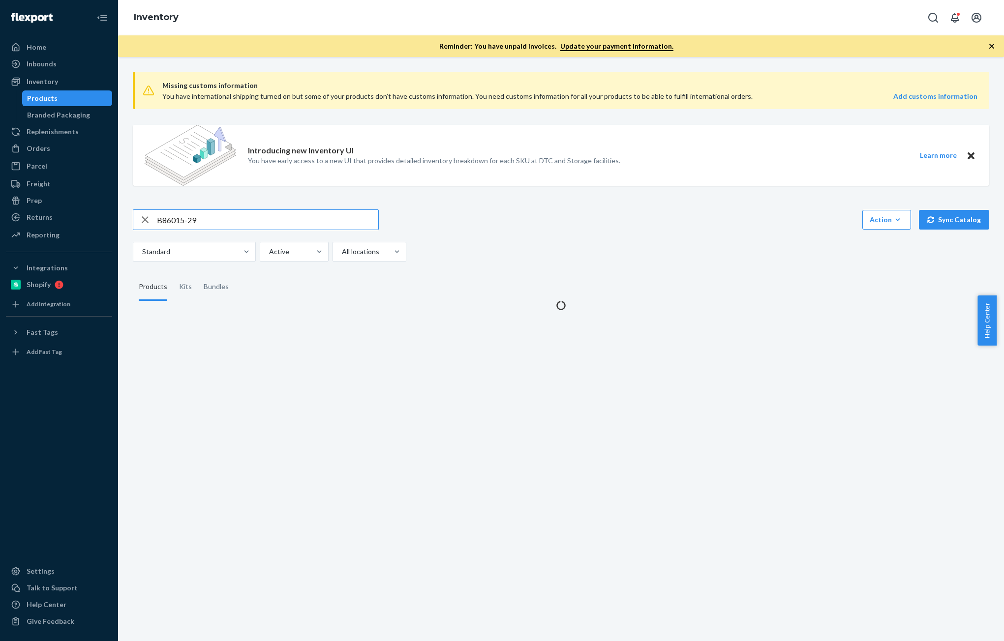
click at [223, 233] on div "B86015-29 Action Create product Create kit or bundle Bulk create products Bulk …" at bounding box center [561, 236] width 856 height 52
click at [216, 226] on input "B86015-29" at bounding box center [267, 220] width 221 height 20
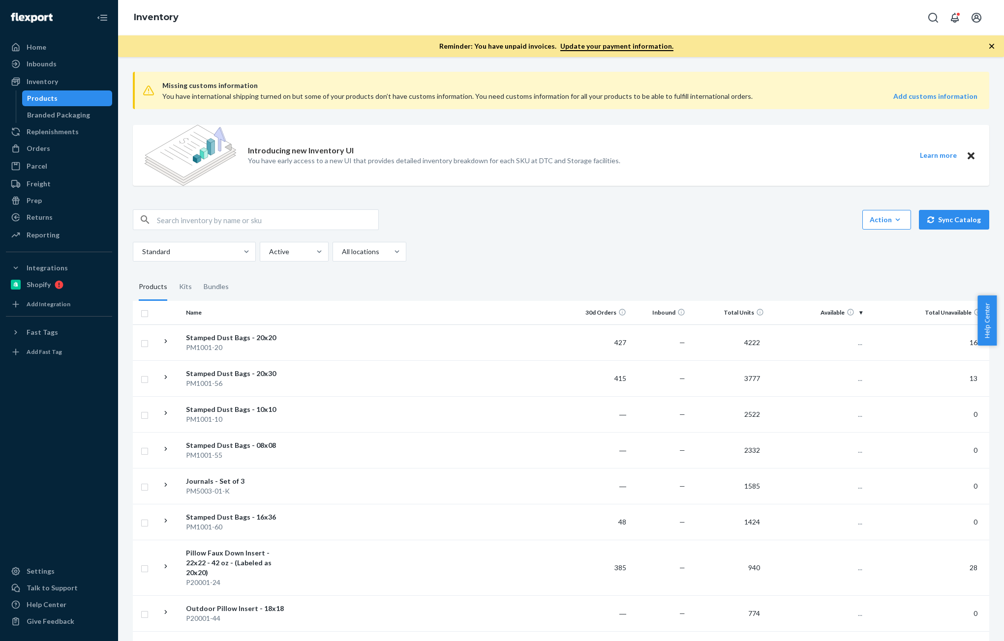
click at [216, 226] on input "text" at bounding box center [267, 220] width 221 height 20
paste input "B86015-29"
type input "B86015-29"
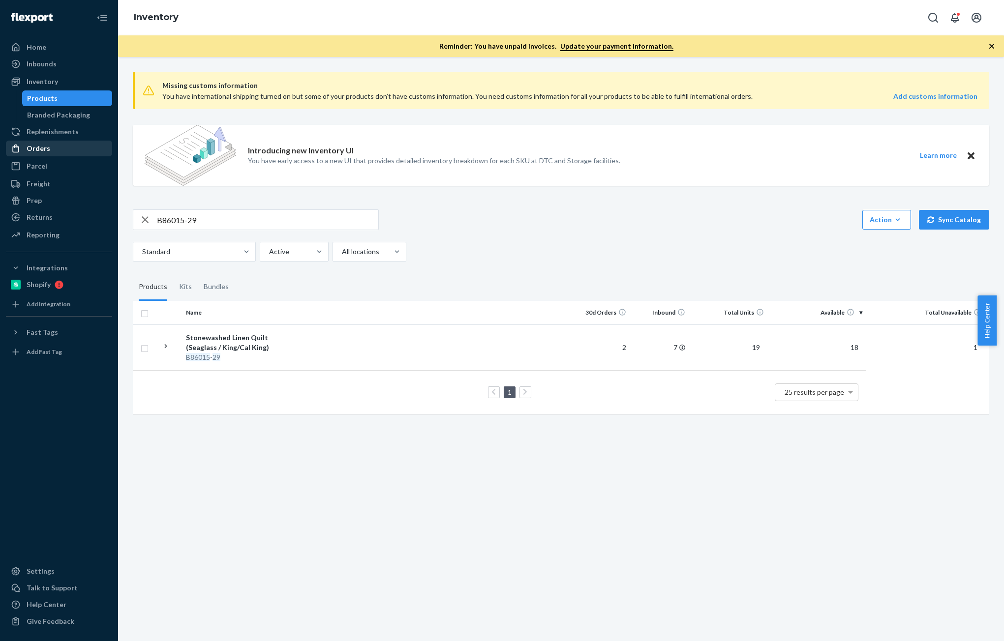
click at [55, 146] on div "Orders" at bounding box center [59, 149] width 104 height 14
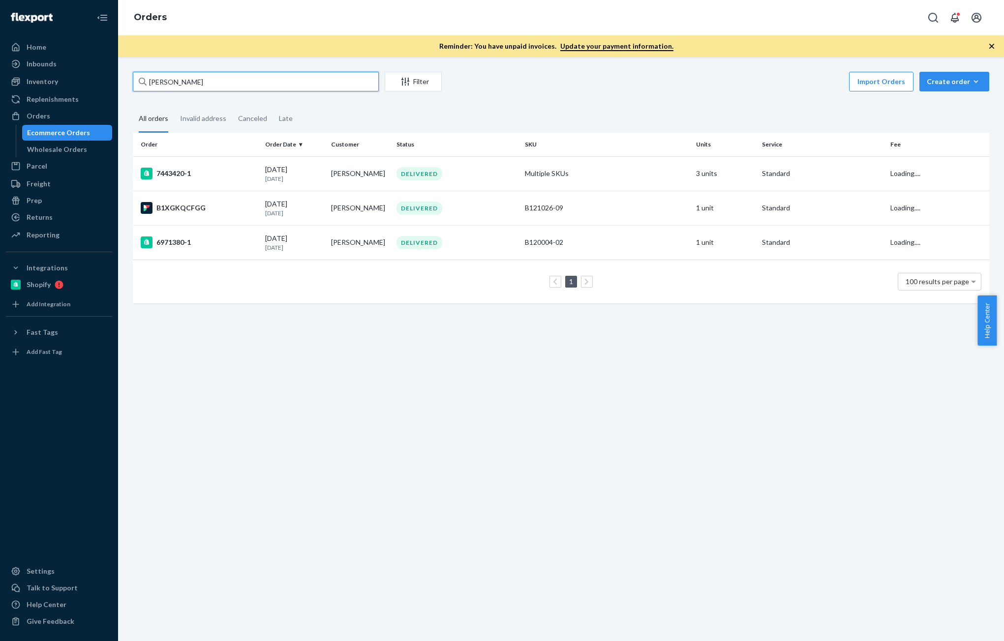
click at [215, 81] on input "[PERSON_NAME]" at bounding box center [256, 82] width 246 height 20
click at [44, 83] on div "Inventory" at bounding box center [42, 82] width 31 height 10
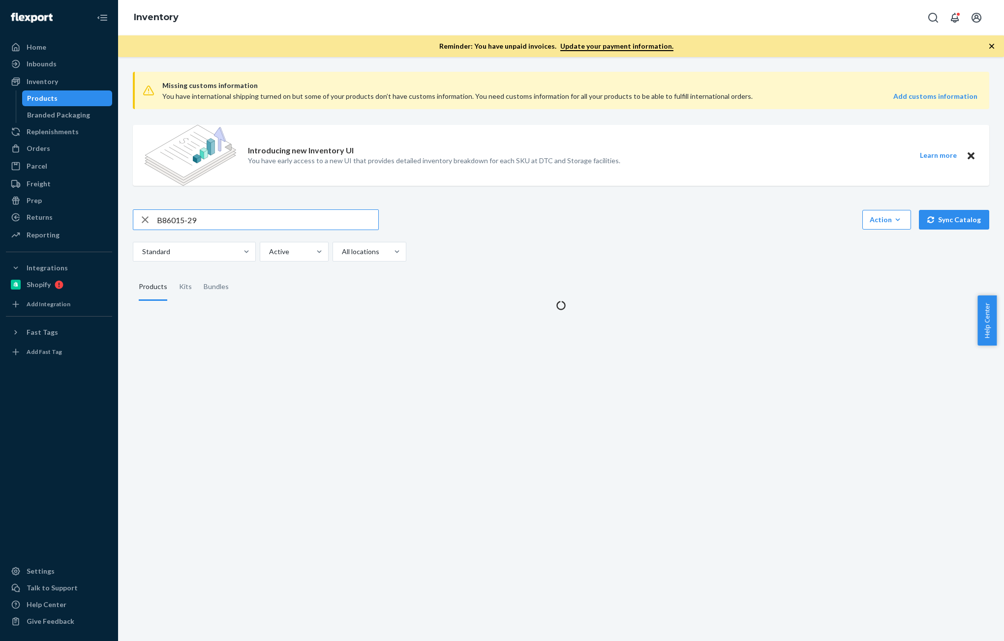
click at [226, 219] on input "B86015-29" at bounding box center [267, 220] width 221 height 20
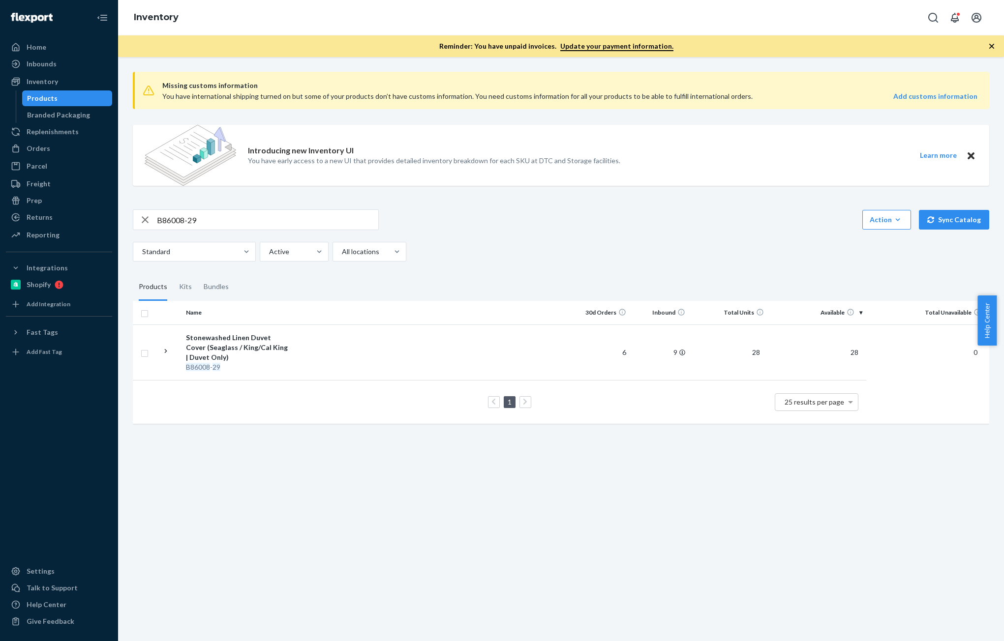
click at [218, 221] on input "B86008-29" at bounding box center [267, 220] width 221 height 20
paste input "SKU D143014-02"
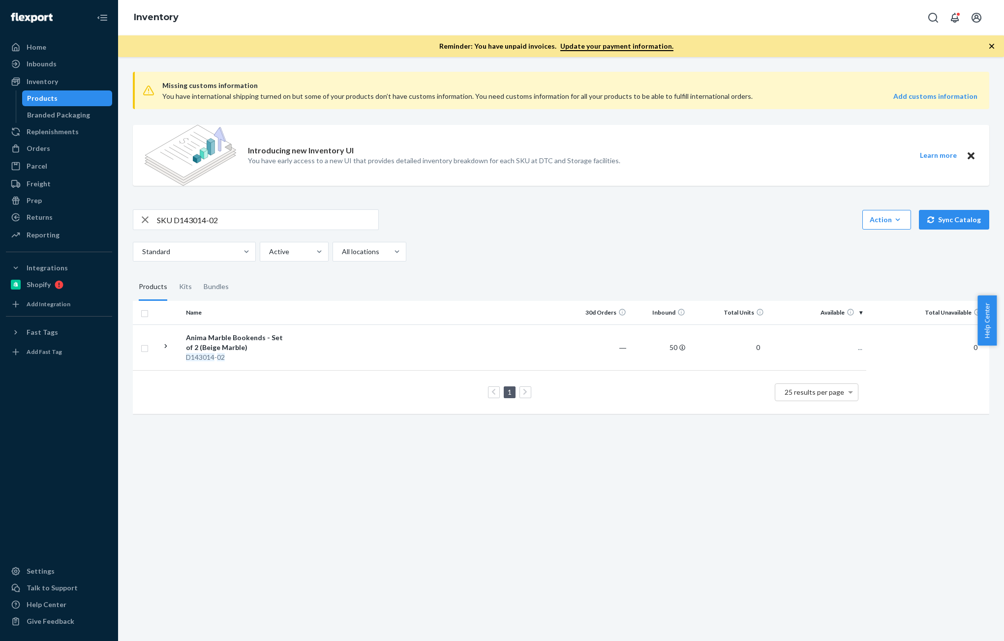
click at [166, 219] on input "SKU D143014-02" at bounding box center [267, 220] width 221 height 20
click at [169, 226] on input "SKU D143014-02" at bounding box center [267, 220] width 221 height 20
click at [163, 221] on input "SKU D143014-02" at bounding box center [267, 220] width 221 height 20
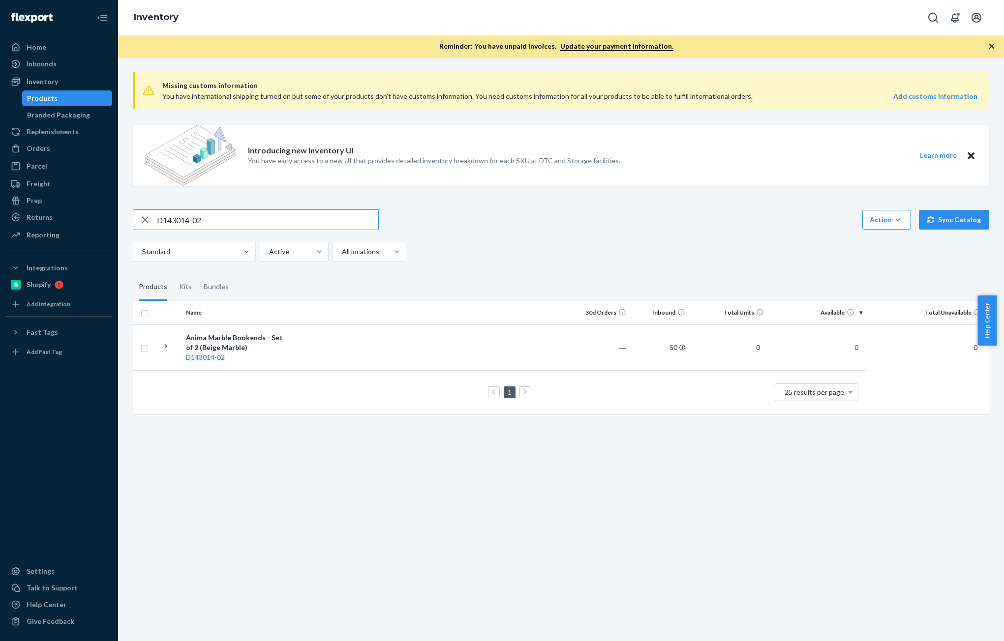
click at [210, 224] on input "D143014-02" at bounding box center [267, 220] width 221 height 20
click at [47, 85] on div "Inventory" at bounding box center [42, 82] width 31 height 10
click at [202, 215] on input "D143014-02" at bounding box center [267, 220] width 221 height 20
paste input "P123009-04"
type input "P123009-04"
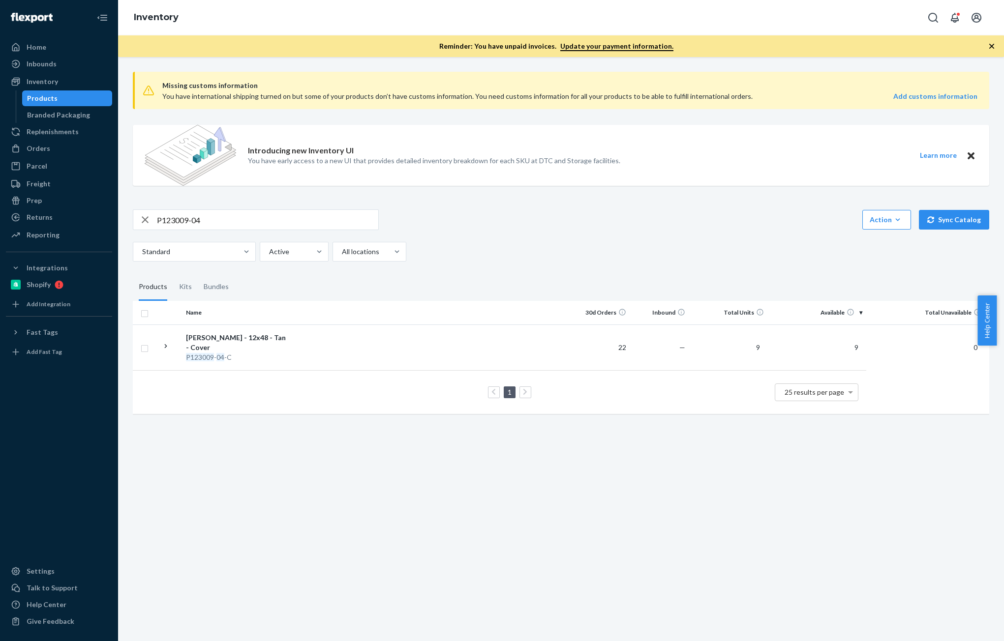
drag, startPoint x: 46, startPoint y: 151, endPoint x: 202, endPoint y: 150, distance: 155.4
click at [46, 150] on div "Orders" at bounding box center [39, 149] width 24 height 10
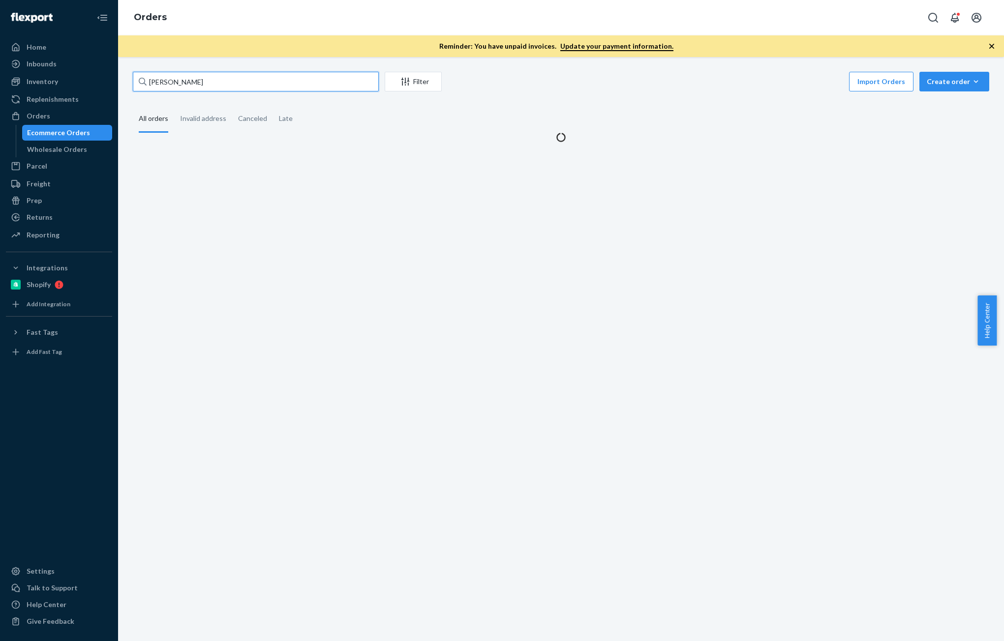
click at [225, 83] on input "[PERSON_NAME]" at bounding box center [256, 82] width 246 height 20
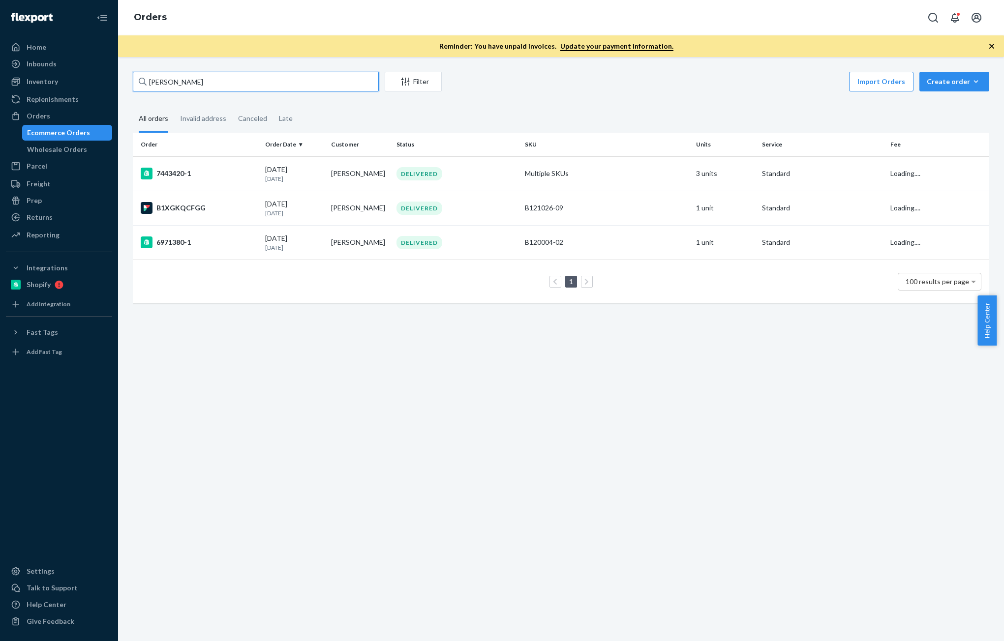
paste input "[PERSON_NAME]"
type input "[PERSON_NAME]"
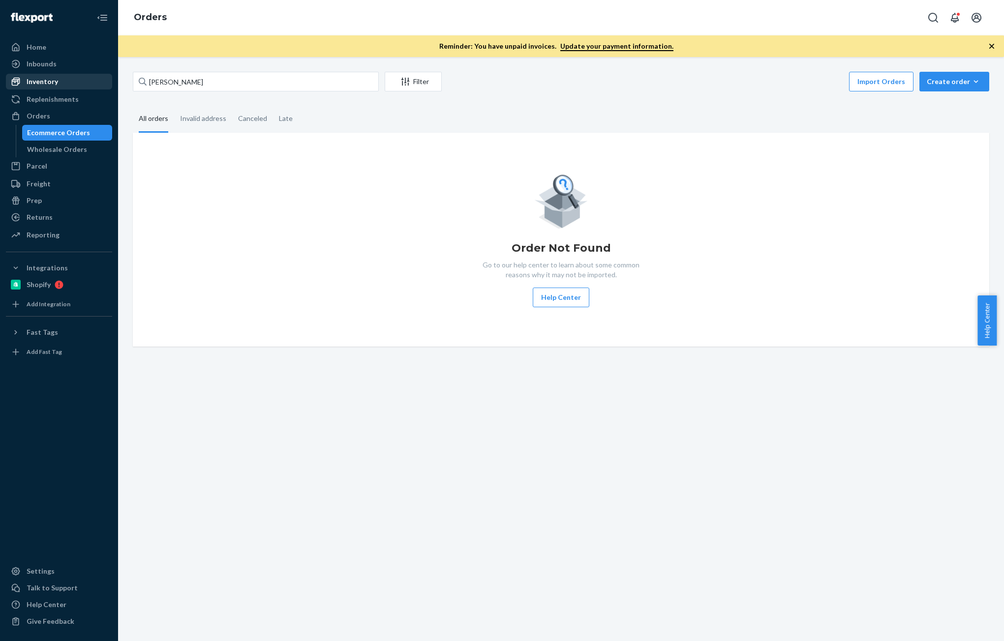
click at [51, 84] on div "Inventory" at bounding box center [42, 82] width 31 height 10
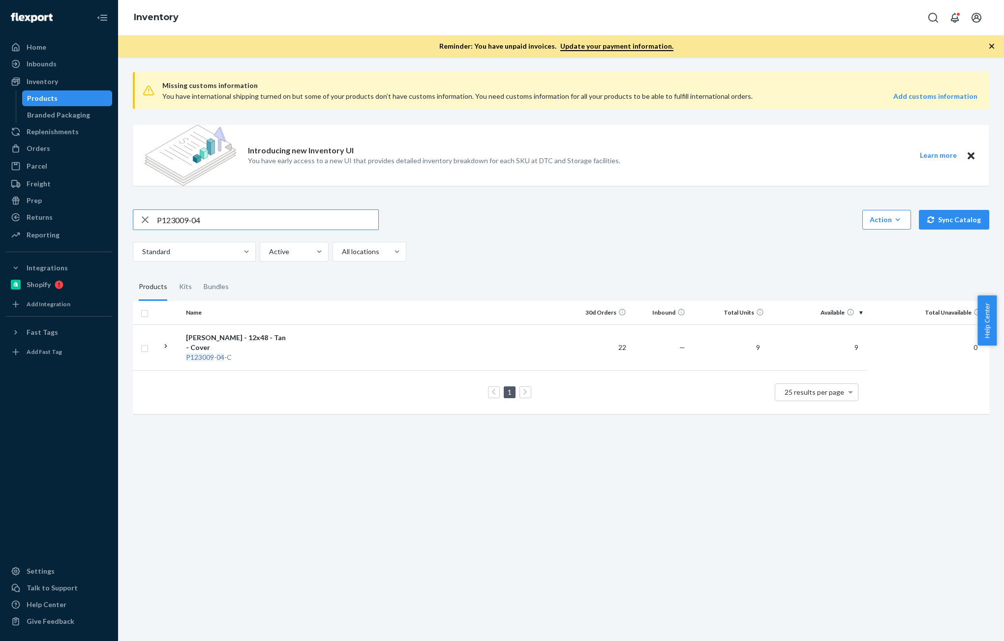
click at [218, 211] on input "P123009-04" at bounding box center [267, 220] width 221 height 20
click at [225, 218] on input "P123009-04" at bounding box center [267, 220] width 221 height 20
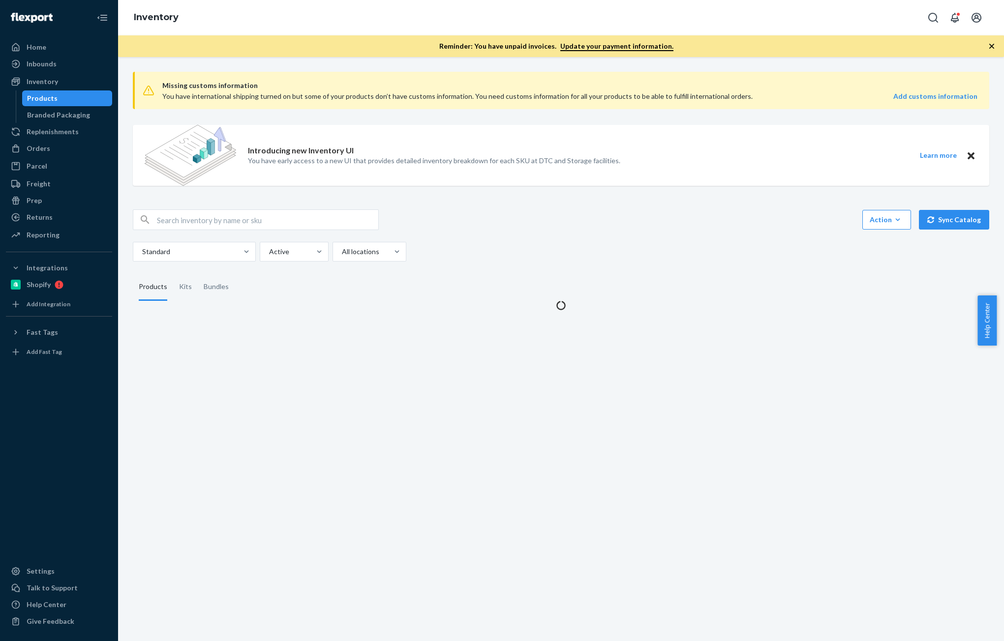
click at [267, 222] on input "P123009-04" at bounding box center [267, 220] width 221 height 20
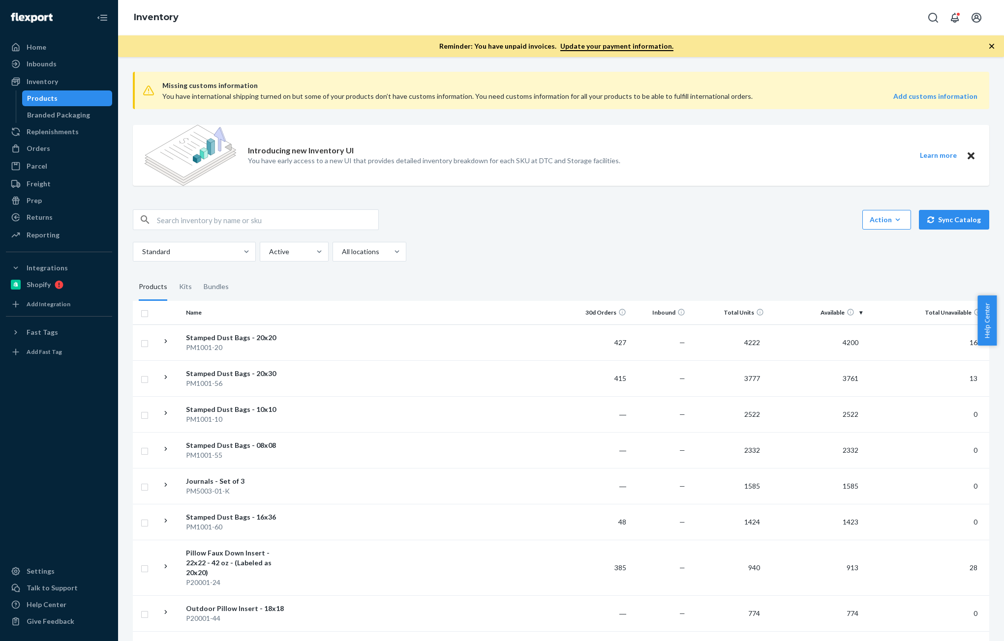
click at [265, 221] on input "P123009-04" at bounding box center [267, 220] width 221 height 20
paste input "P123009-04"
type input "P123009-04"
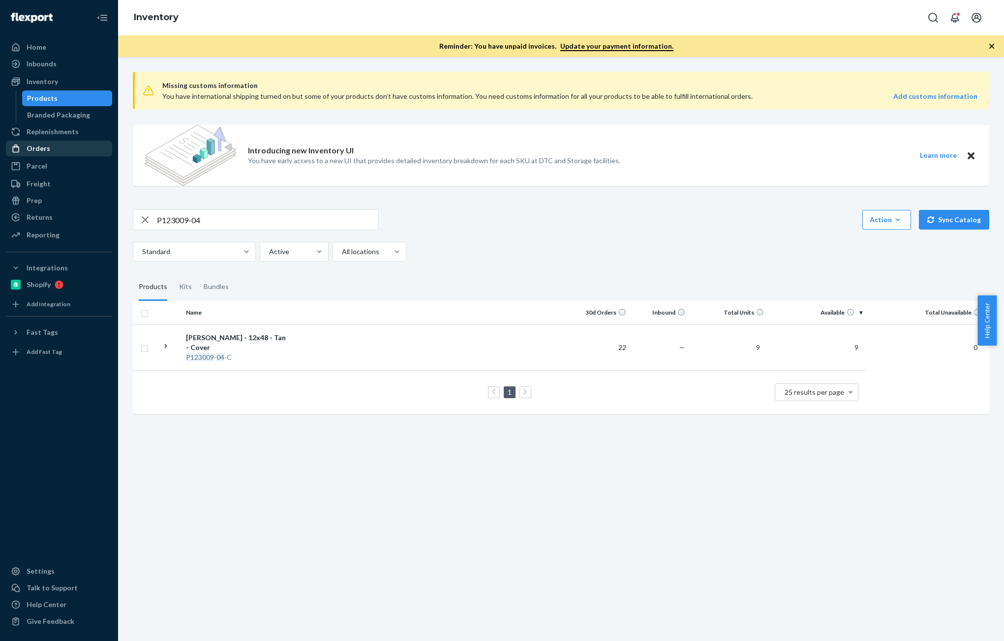
click at [38, 147] on div "Orders" at bounding box center [39, 149] width 24 height 10
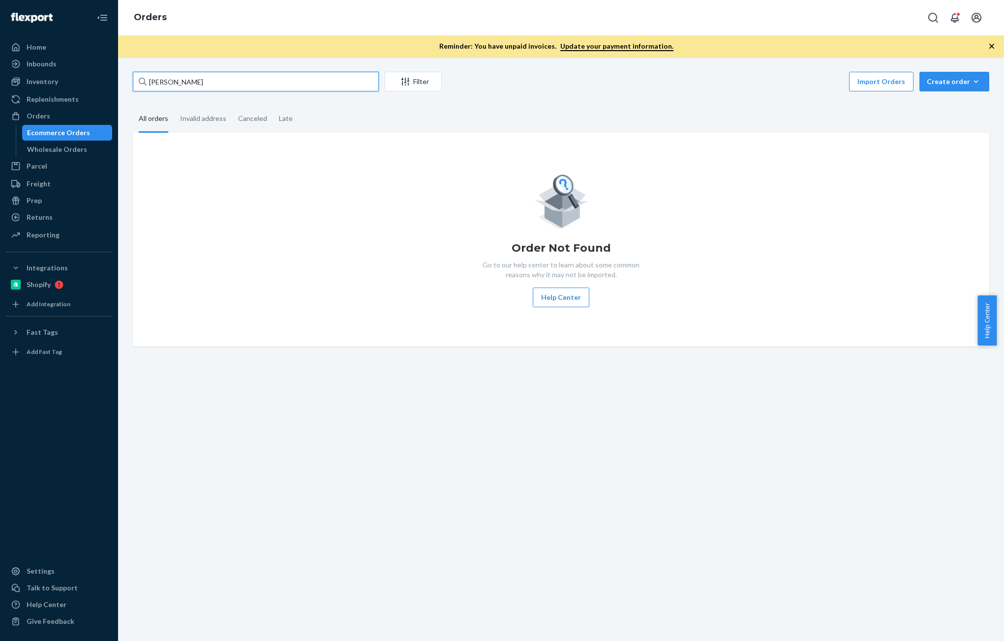
click at [247, 76] on input "[PERSON_NAME]" at bounding box center [256, 82] width 246 height 20
paste input "[PERSON_NAME]"
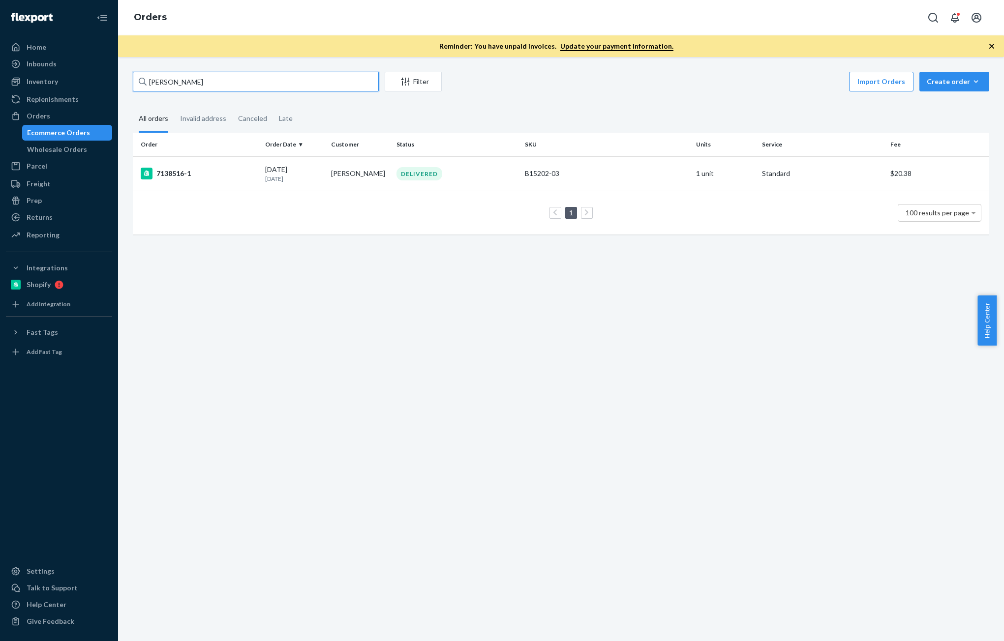
type input "[PERSON_NAME]"
click at [70, 88] on div "Inventory" at bounding box center [59, 82] width 104 height 14
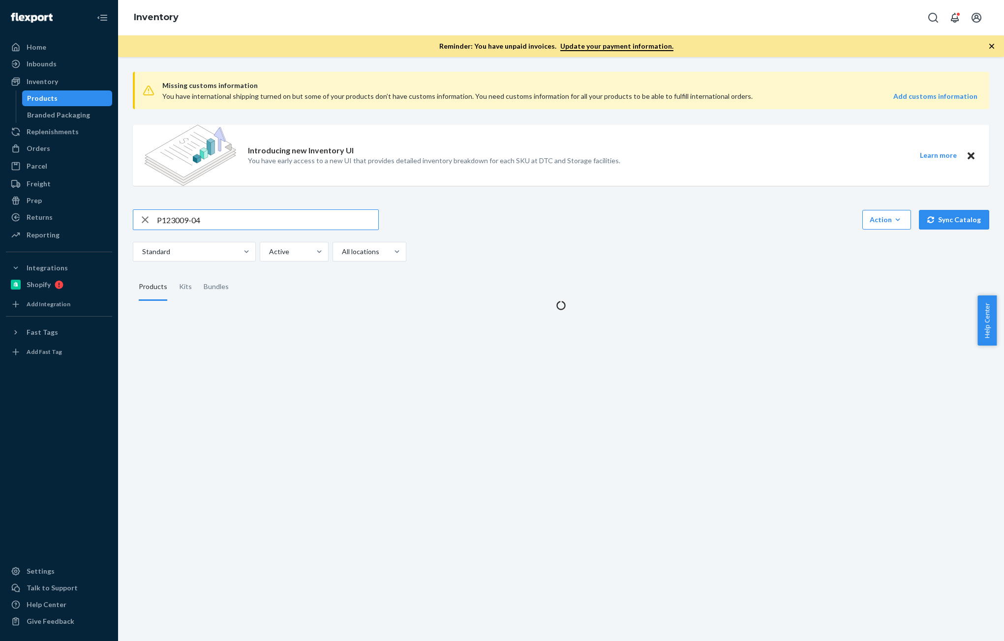
click at [217, 223] on input "P123009-04" at bounding box center [267, 220] width 221 height 20
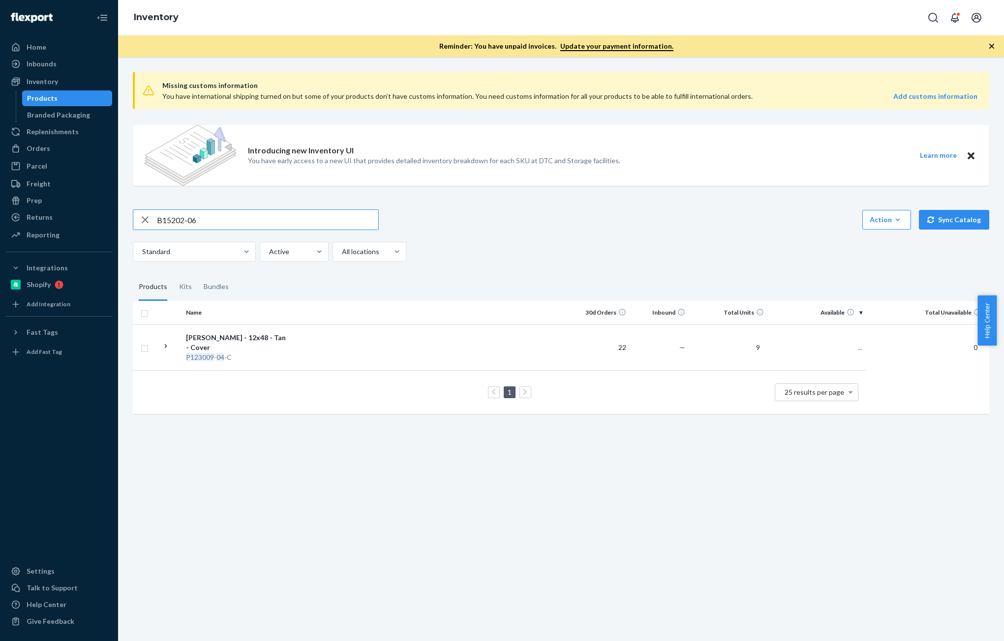
type input "B15202-06"
